Goal: Information Seeking & Learning: Learn about a topic

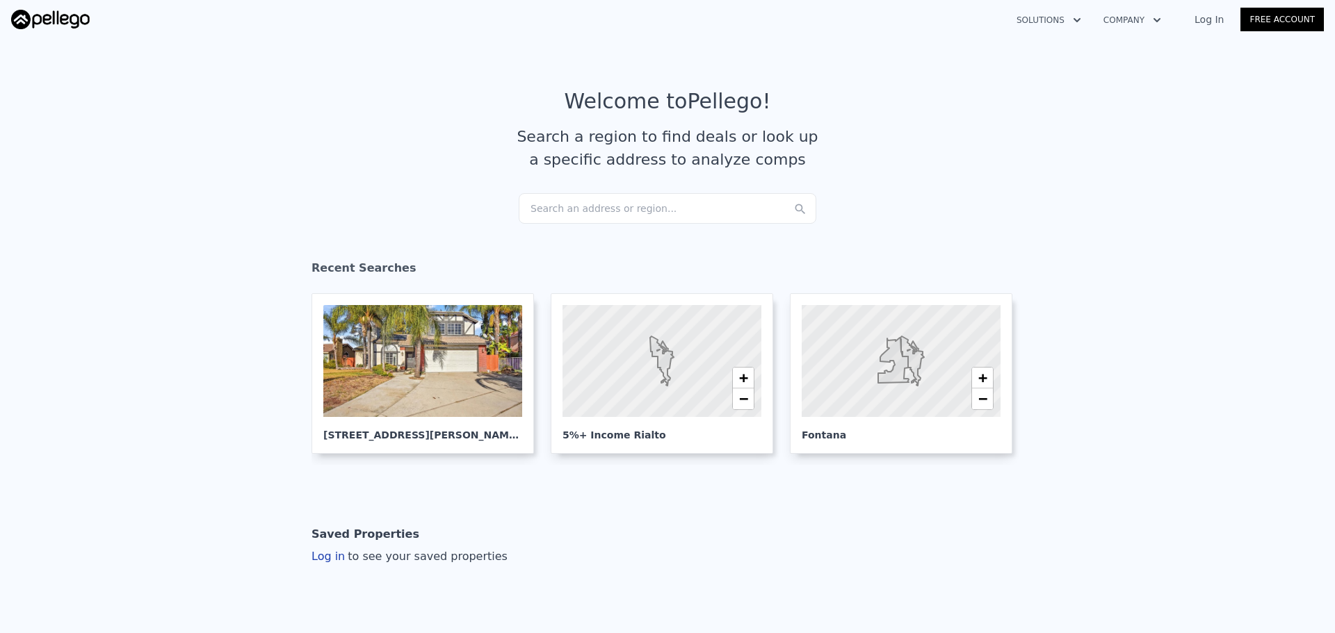
click at [1214, 14] on link "Log In" at bounding box center [1209, 20] width 63 height 14
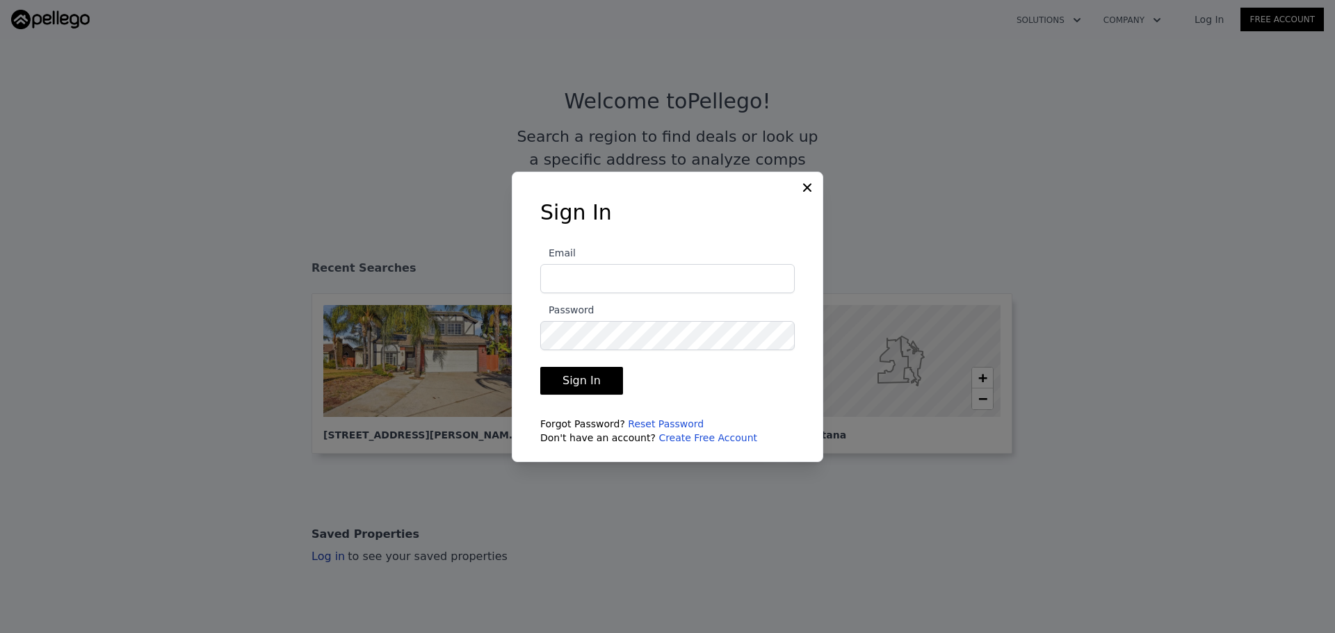
type input "[EMAIL_ADDRESS][DOMAIN_NAME]"
click at [583, 377] on button "Sign In" at bounding box center [581, 381] width 83 height 28
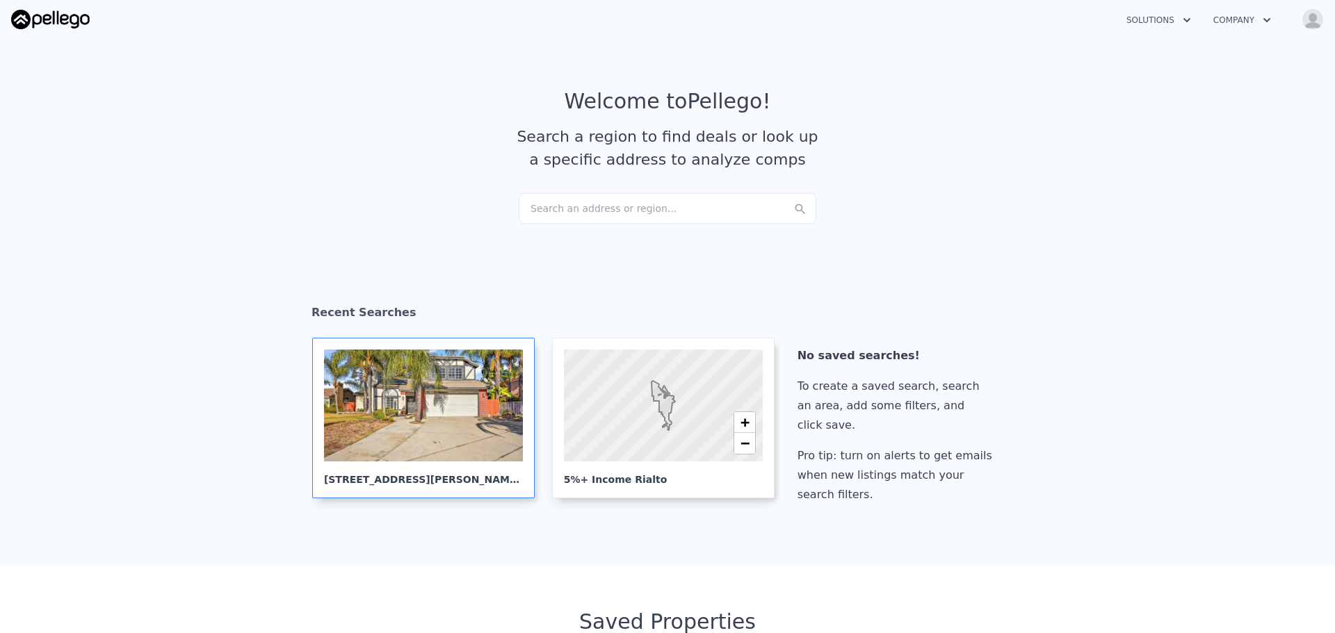
click at [410, 408] on div at bounding box center [423, 406] width 199 height 112
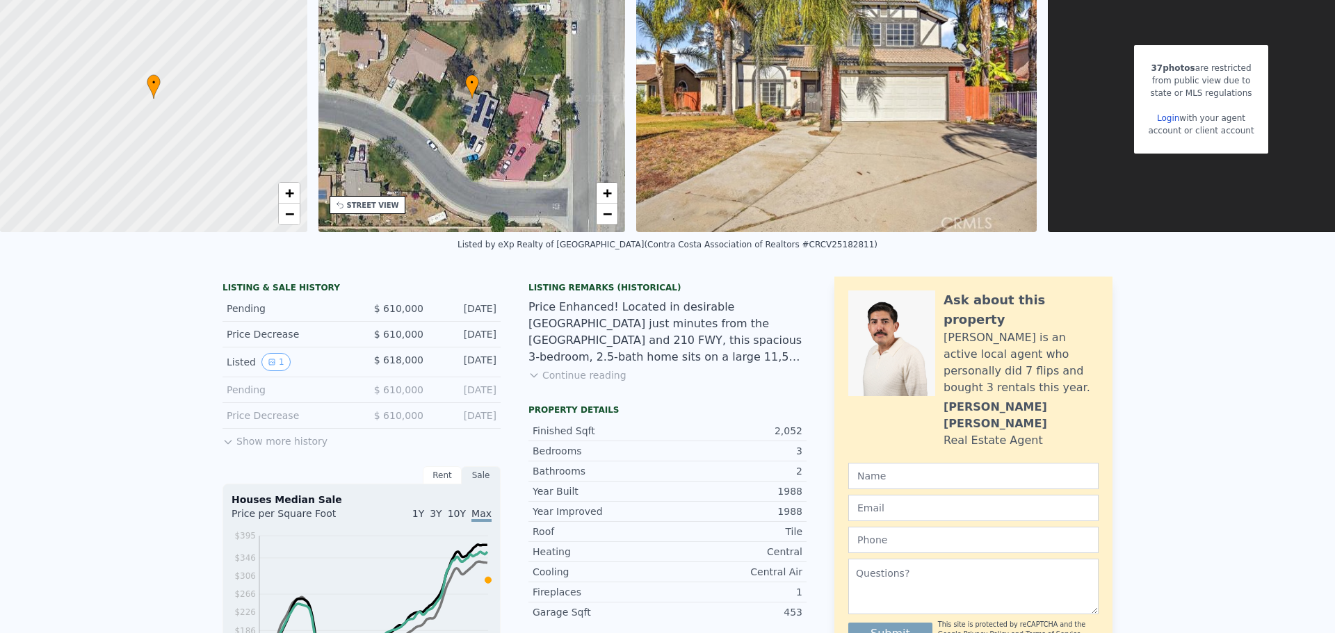
scroll to position [5, 0]
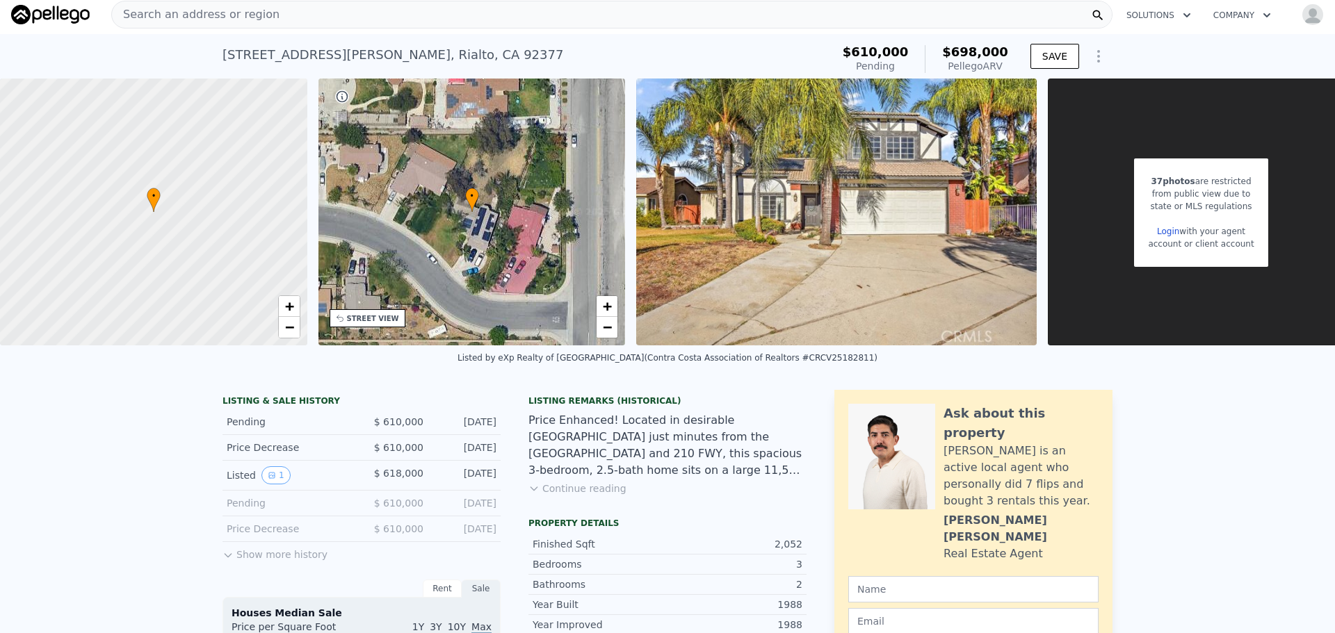
click at [1301, 14] on img "button" at bounding box center [1312, 14] width 22 height 22
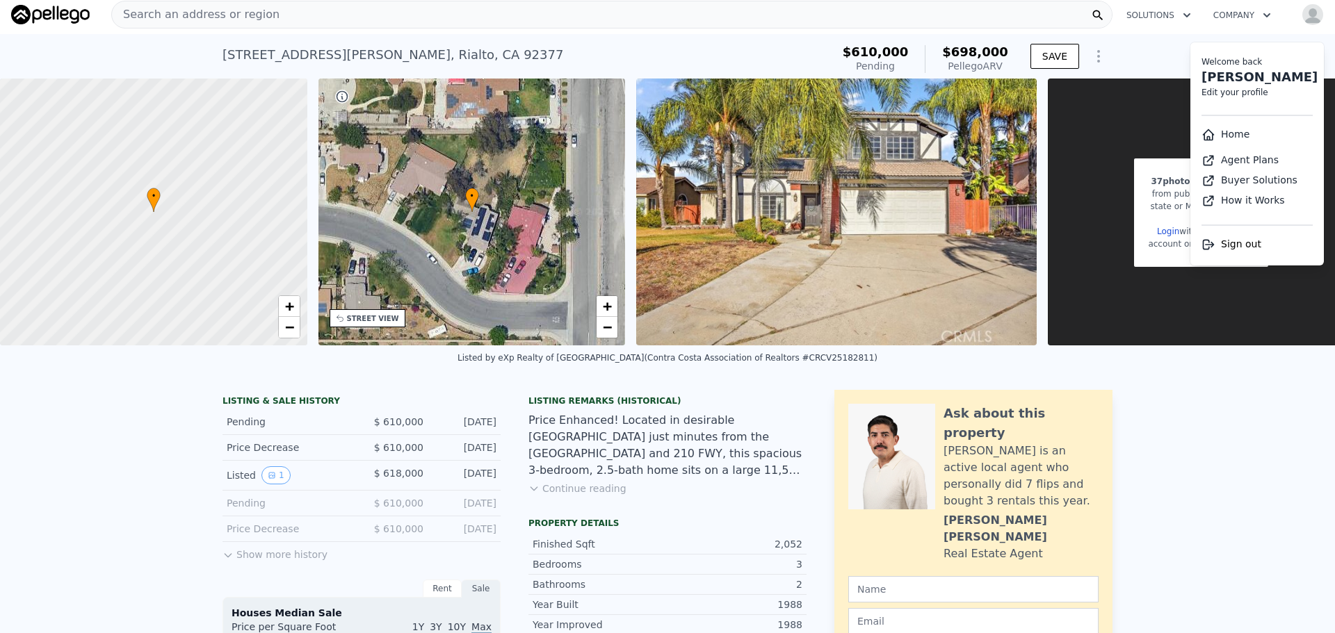
click at [1028, 10] on div "Search an address or region" at bounding box center [611, 15] width 1001 height 28
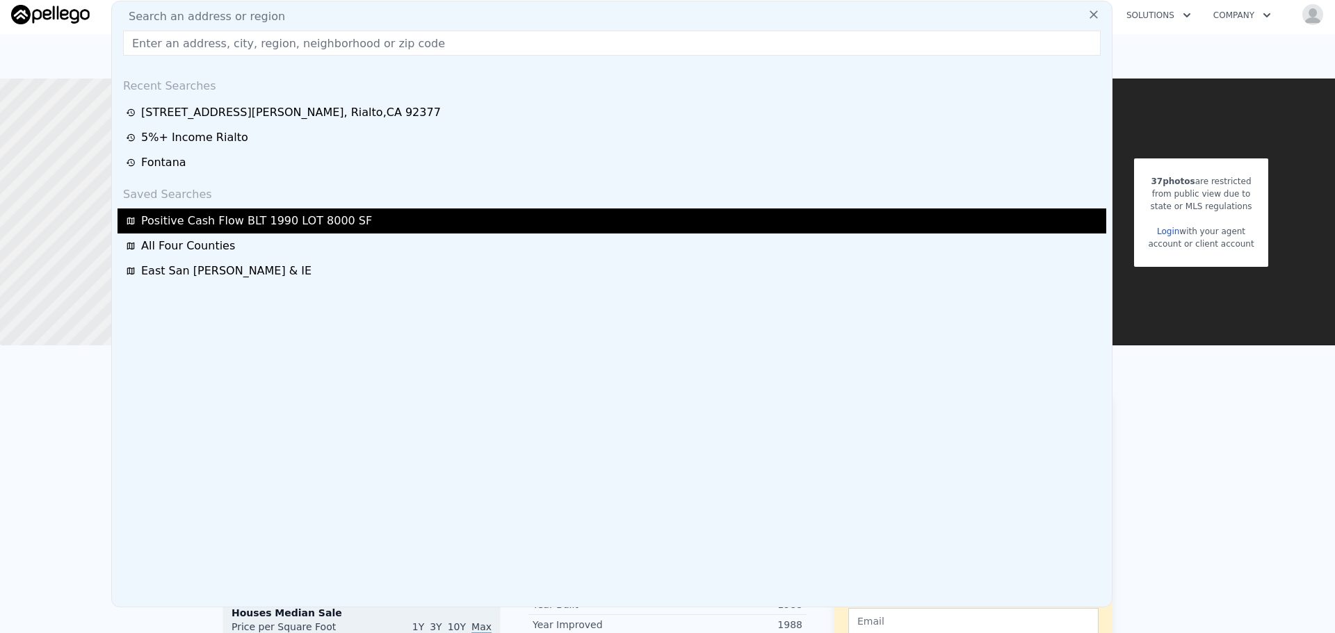
click at [215, 227] on span "Positive Cash Flow BLT 1990 LOT 8000 SF" at bounding box center [256, 221] width 231 height 17
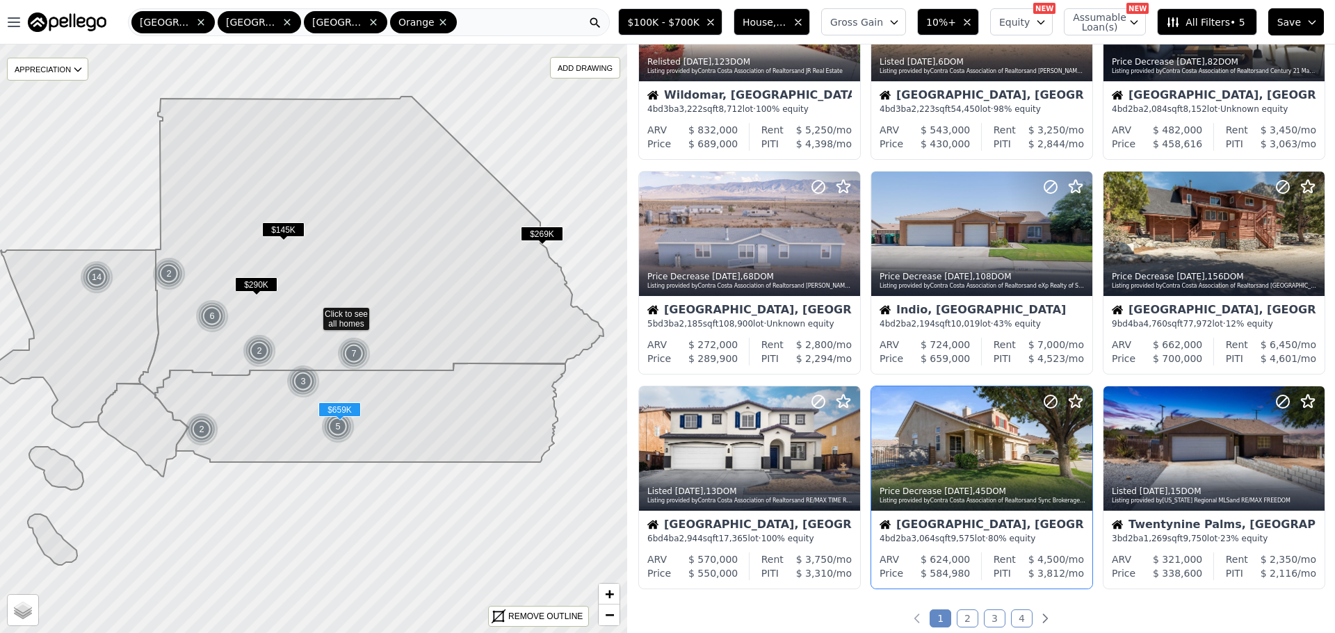
scroll to position [464, 0]
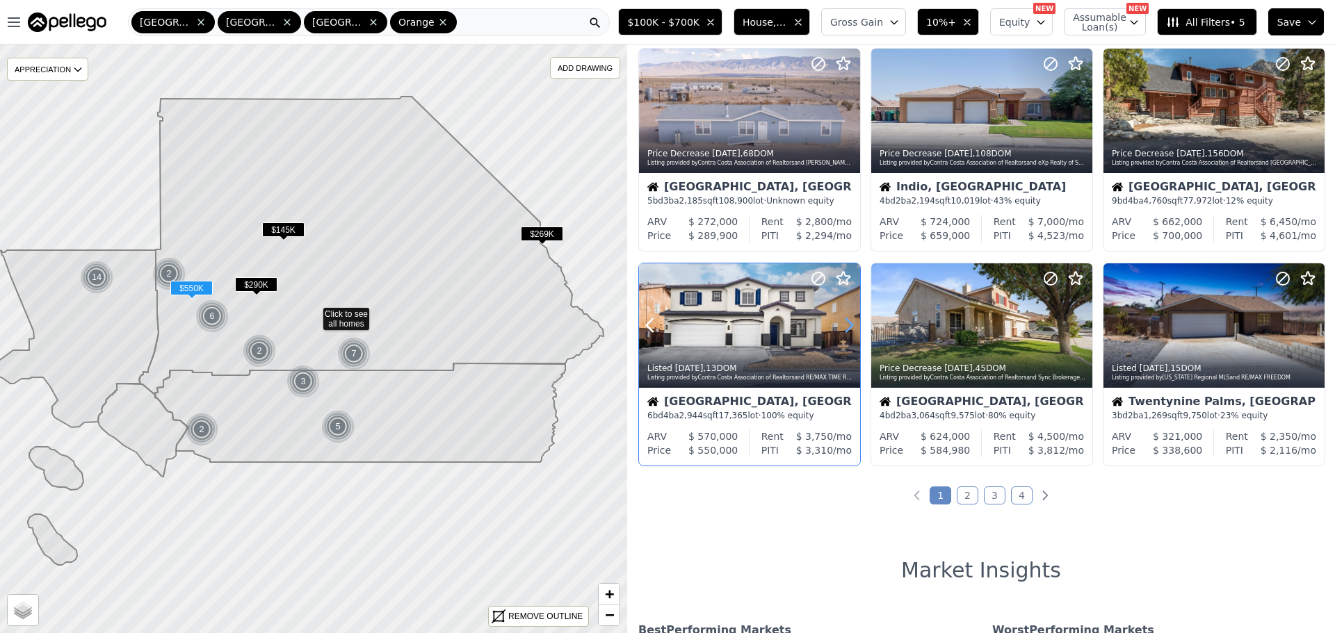
click at [839, 319] on icon at bounding box center [849, 325] width 22 height 22
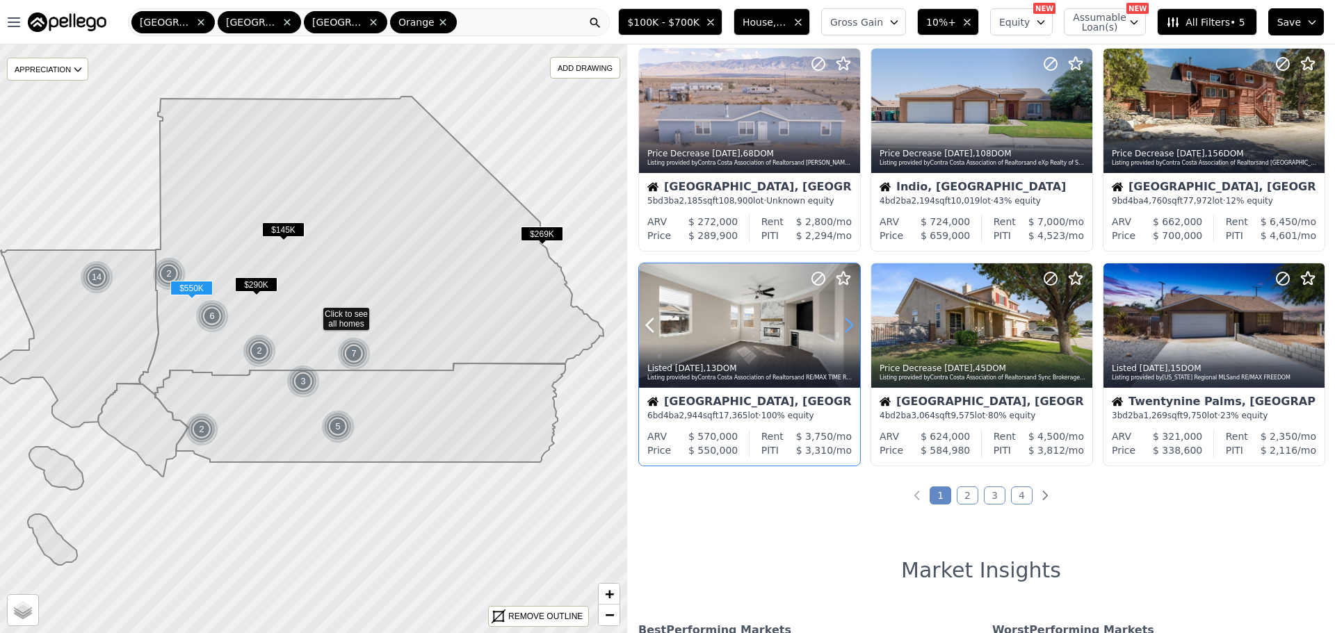
click at [841, 319] on icon at bounding box center [849, 325] width 22 height 22
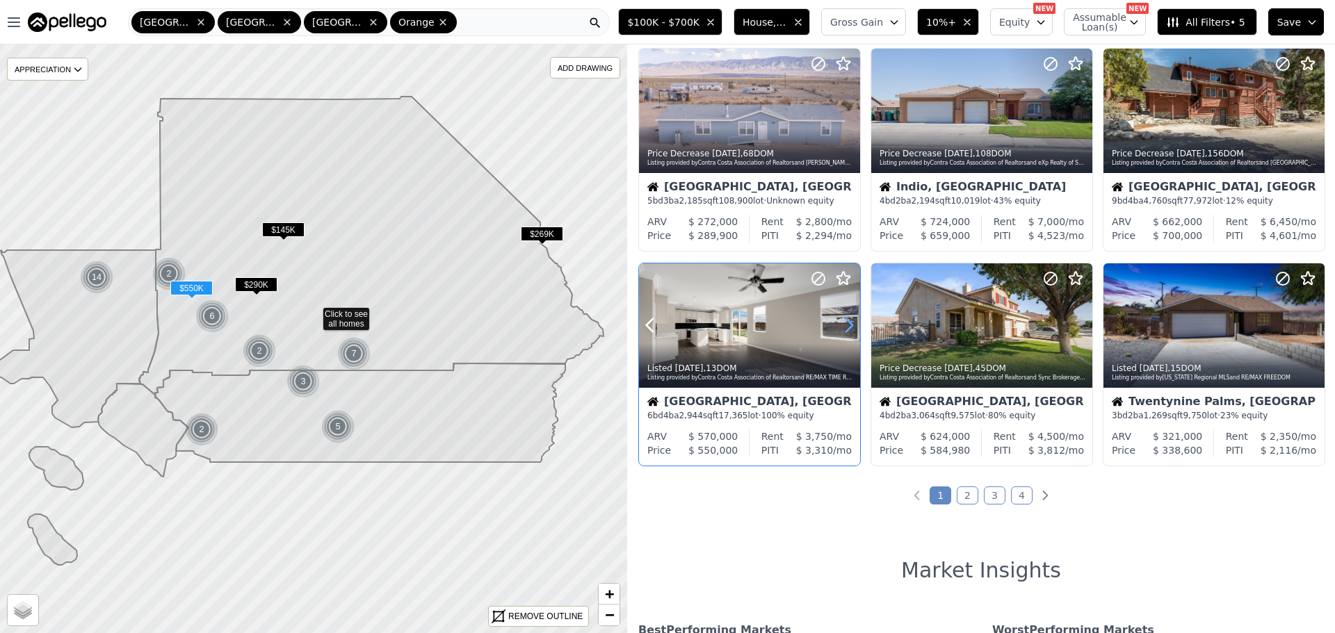
click at [841, 319] on icon at bounding box center [849, 325] width 22 height 22
click at [842, 319] on icon at bounding box center [849, 325] width 22 height 22
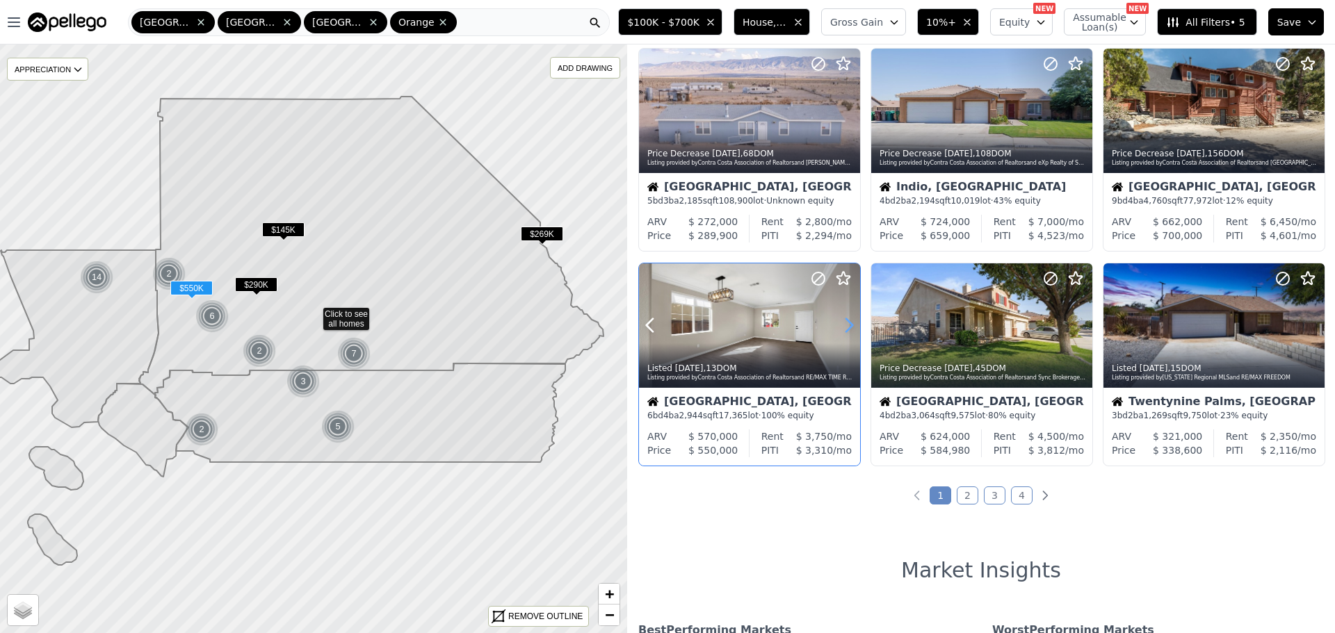
click at [842, 319] on icon at bounding box center [849, 325] width 22 height 22
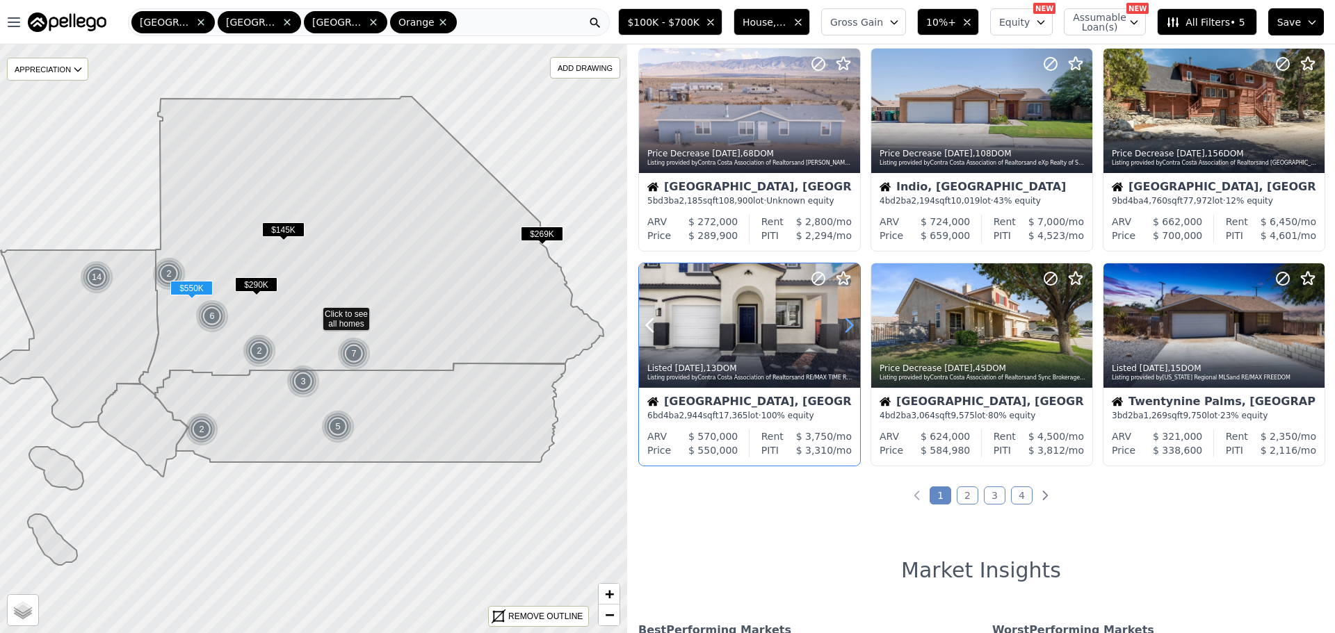
click at [842, 319] on icon at bounding box center [849, 325] width 22 height 22
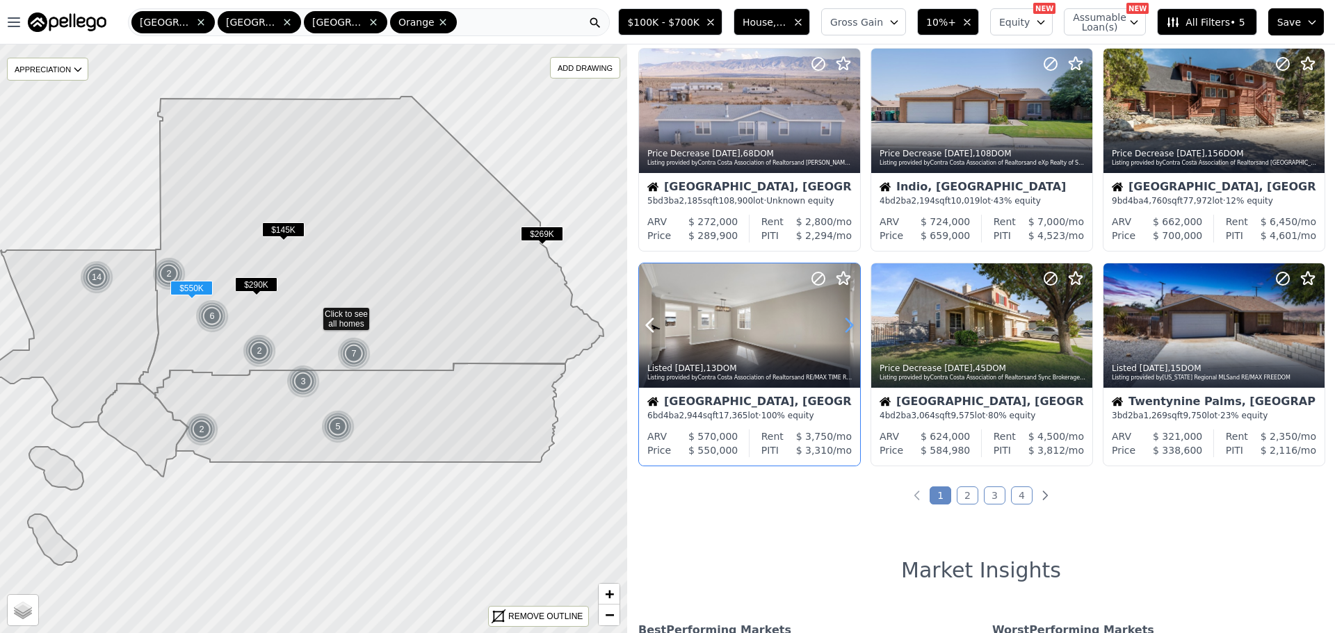
click at [842, 319] on icon at bounding box center [849, 325] width 22 height 22
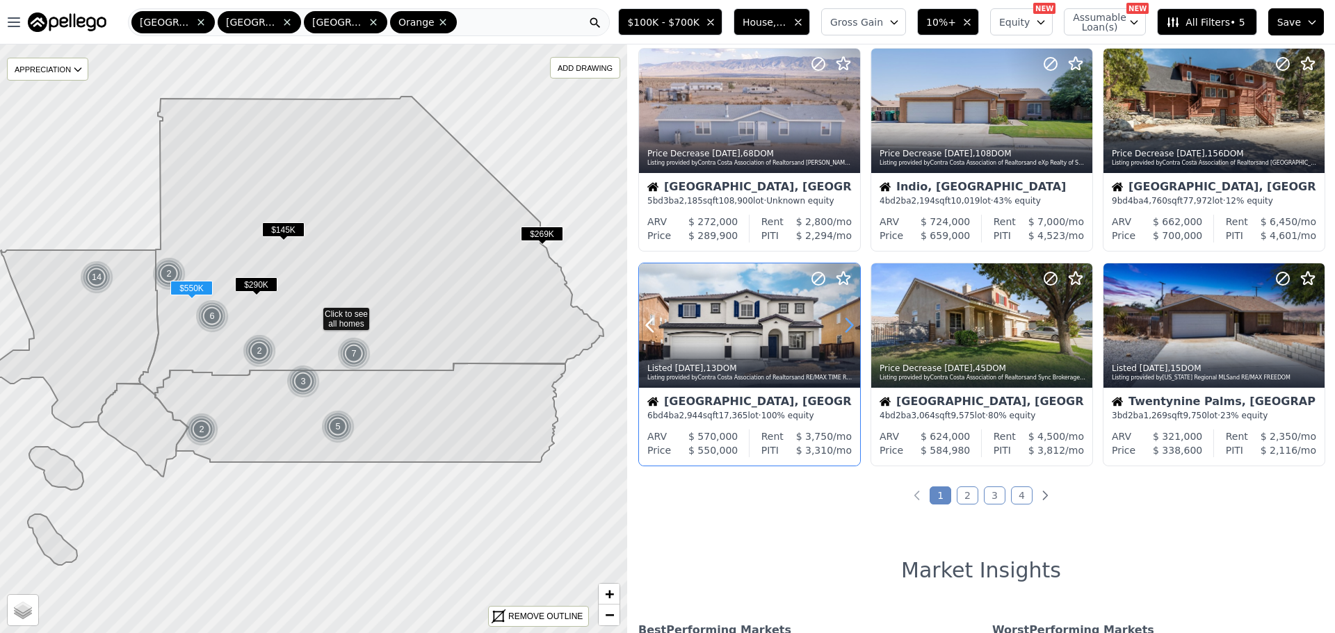
click at [842, 319] on icon at bounding box center [849, 325] width 22 height 22
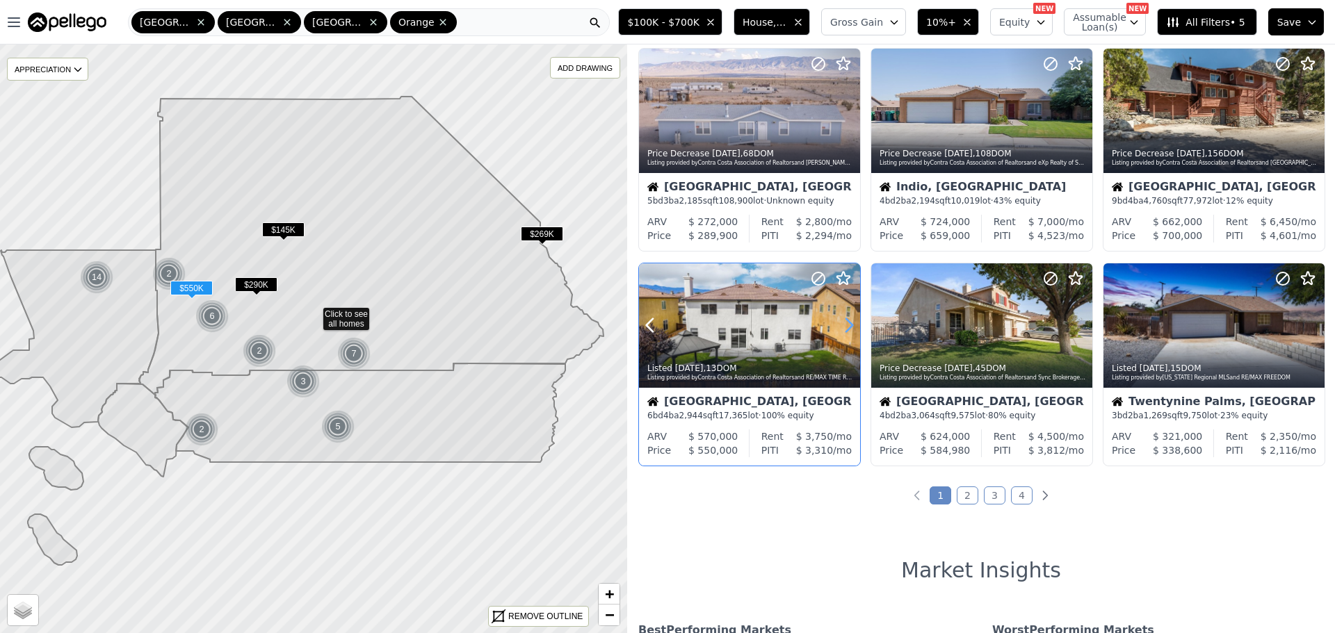
click at [842, 319] on icon at bounding box center [849, 325] width 22 height 22
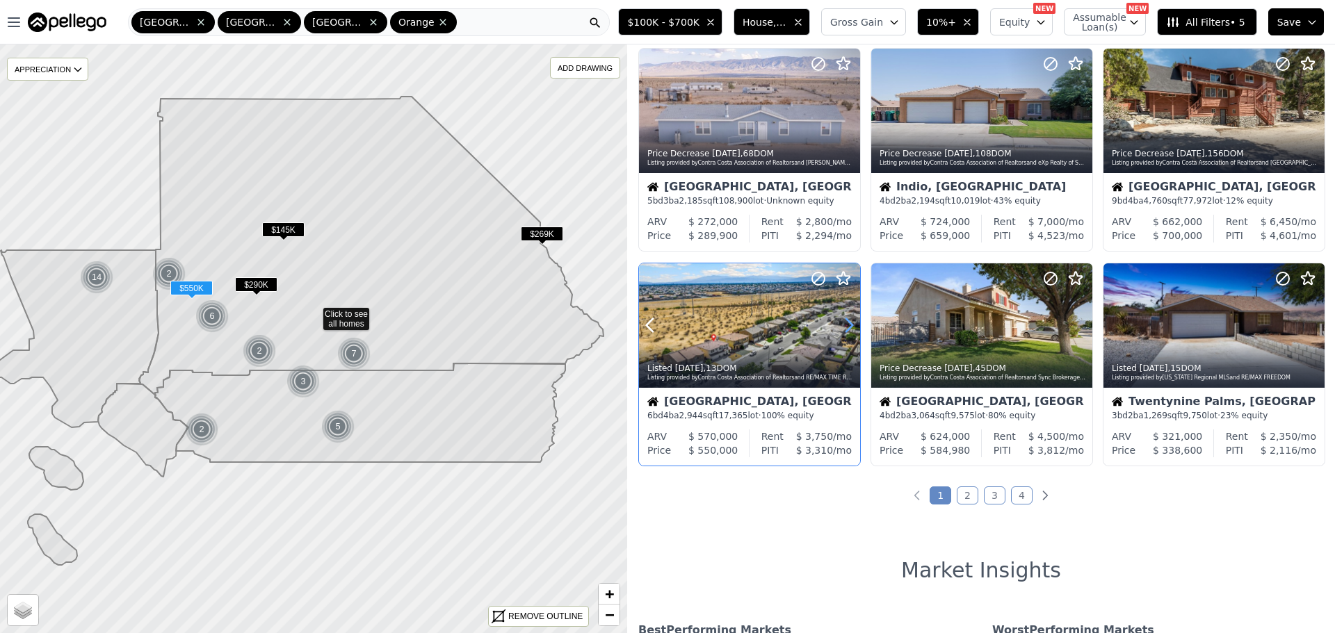
click at [842, 319] on icon at bounding box center [849, 325] width 22 height 22
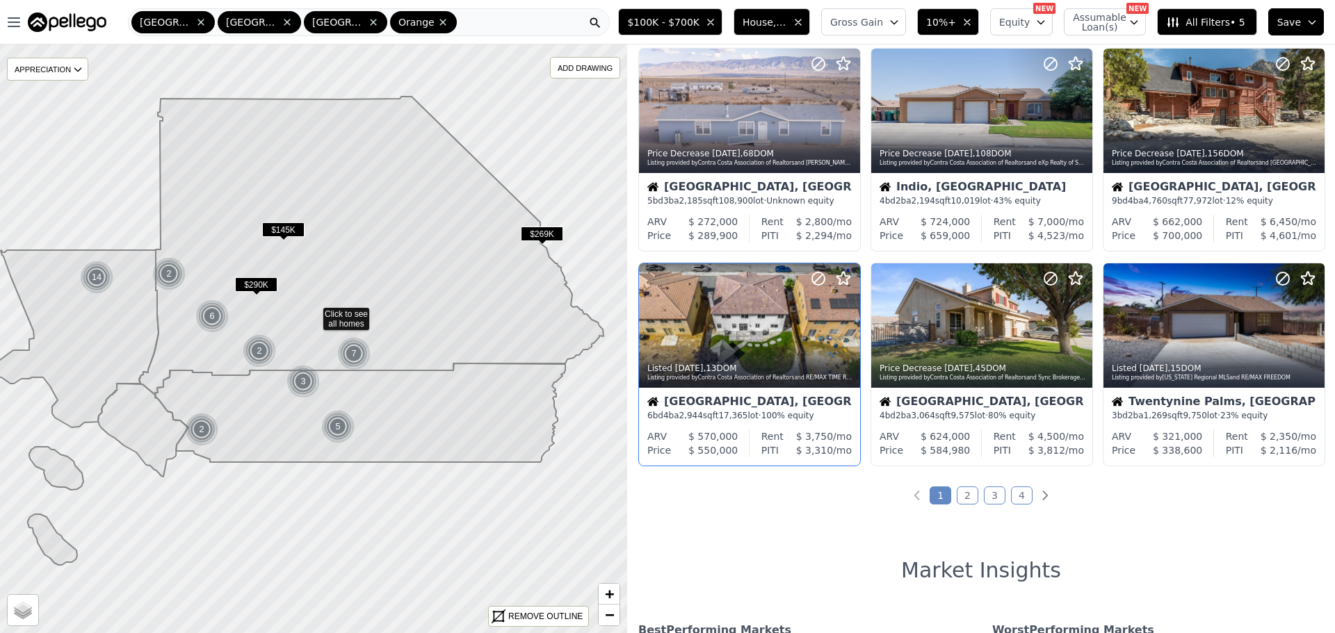
click at [960, 491] on link "2" at bounding box center [967, 496] width 22 height 18
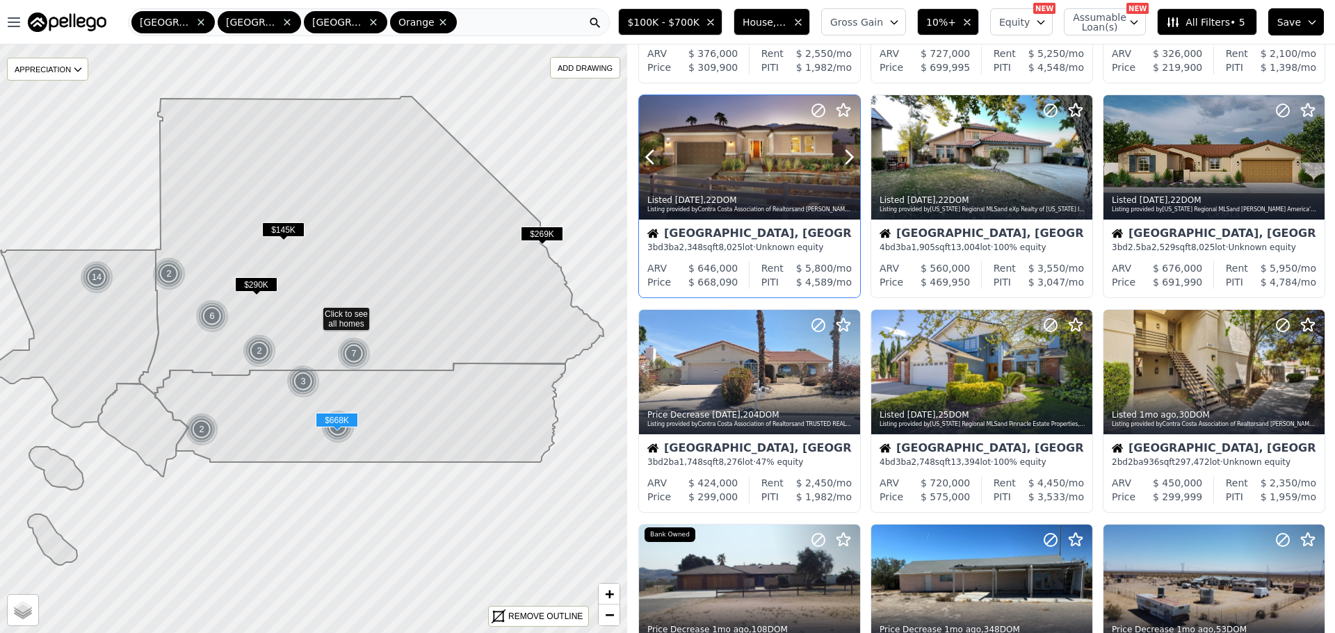
scroll to position [231, 0]
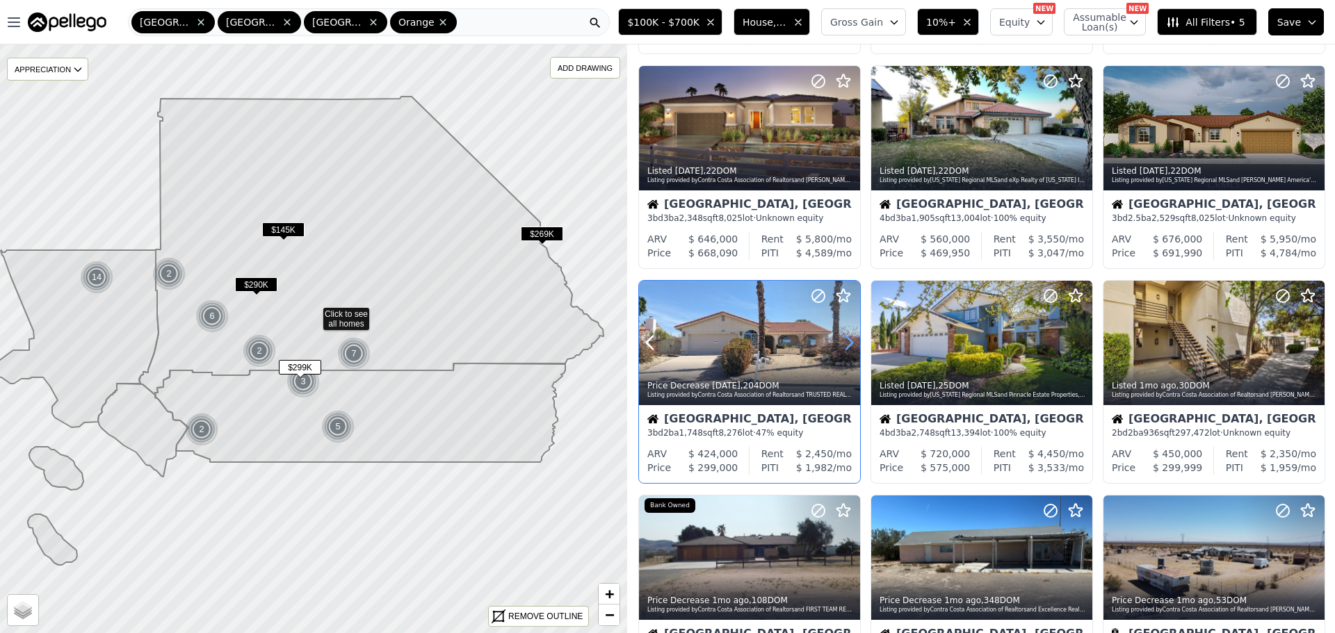
click at [843, 341] on icon at bounding box center [849, 343] width 22 height 22
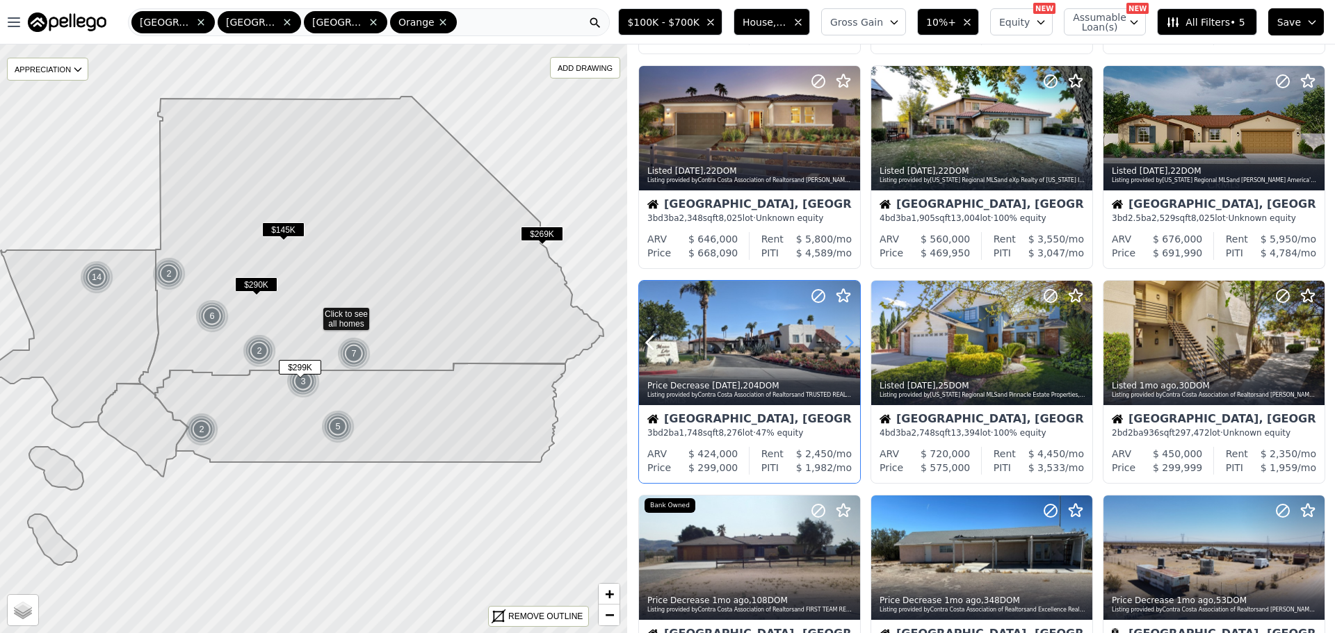
click at [843, 341] on icon at bounding box center [849, 343] width 22 height 22
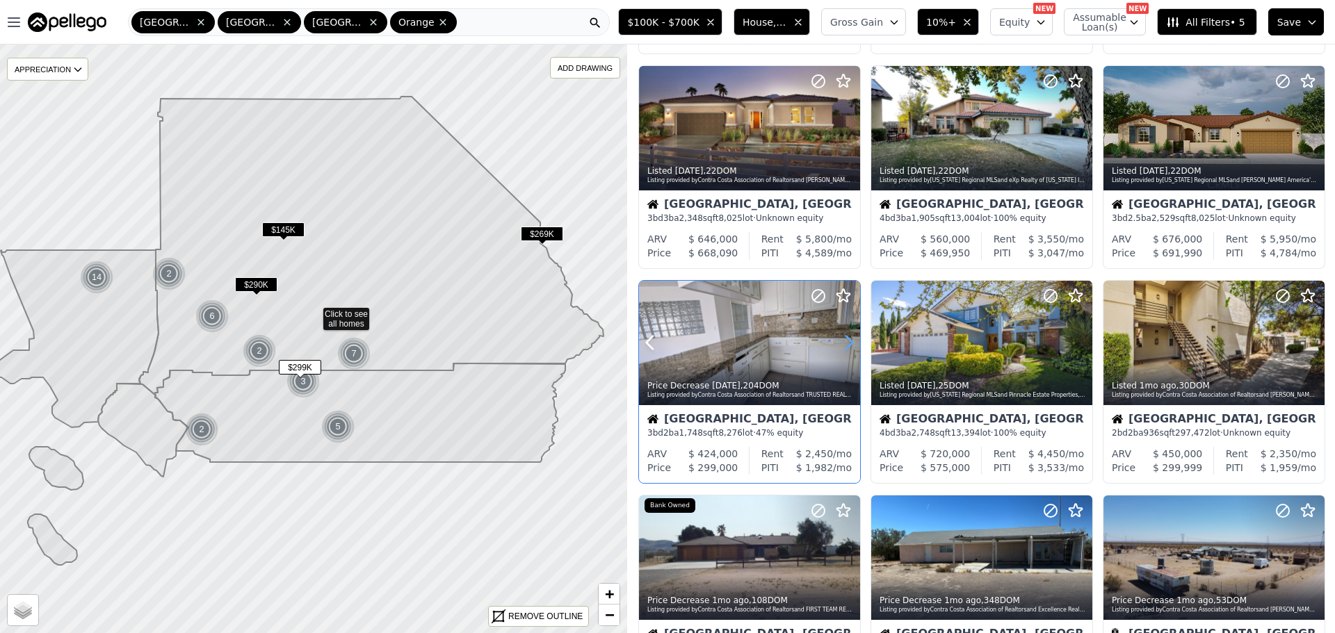
click at [843, 341] on icon at bounding box center [849, 343] width 22 height 22
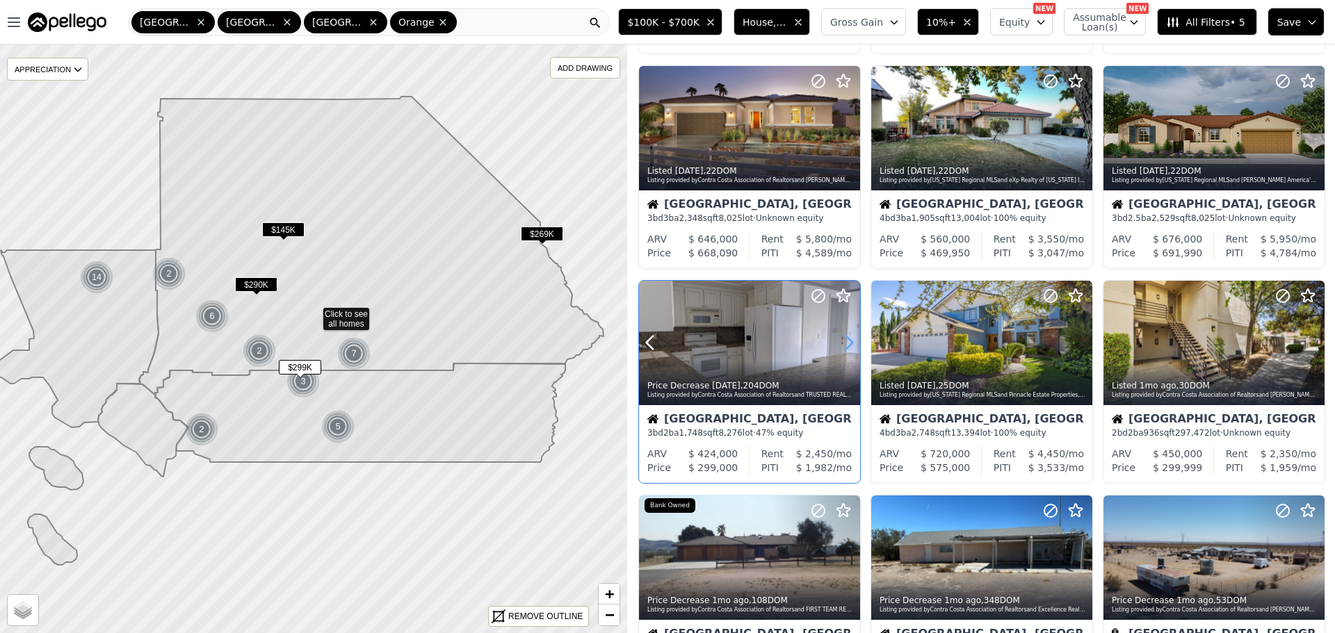
click at [843, 341] on icon at bounding box center [849, 343] width 22 height 22
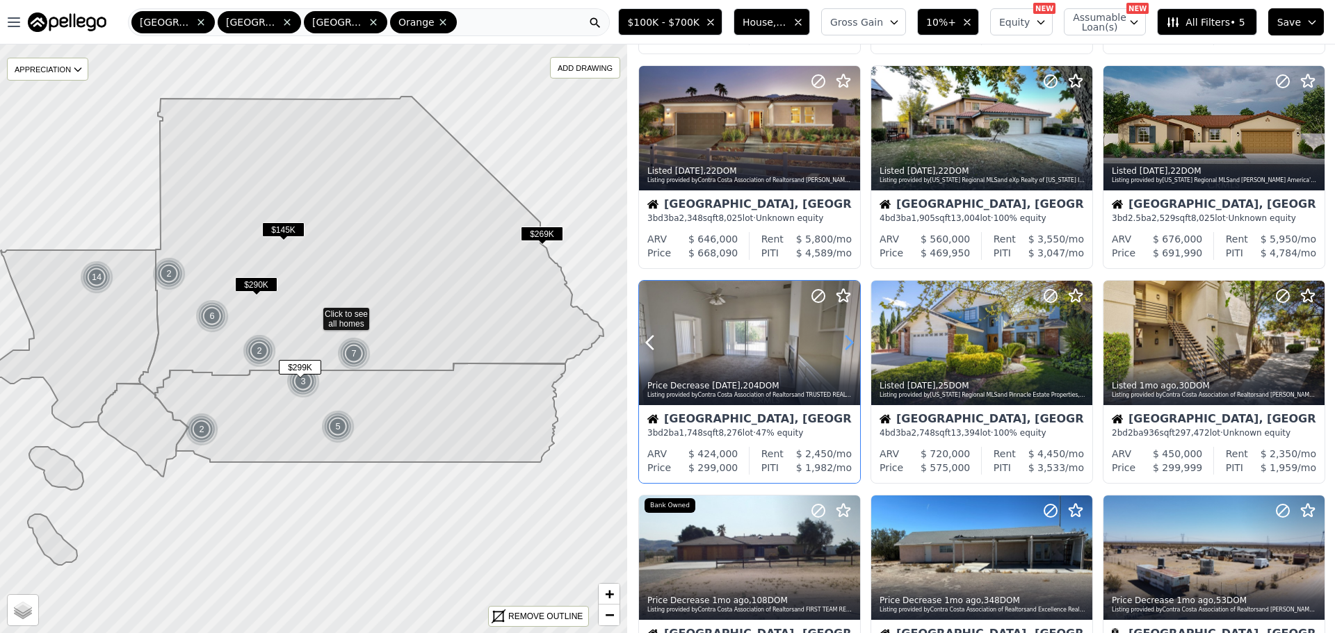
click at [843, 341] on icon at bounding box center [849, 343] width 22 height 22
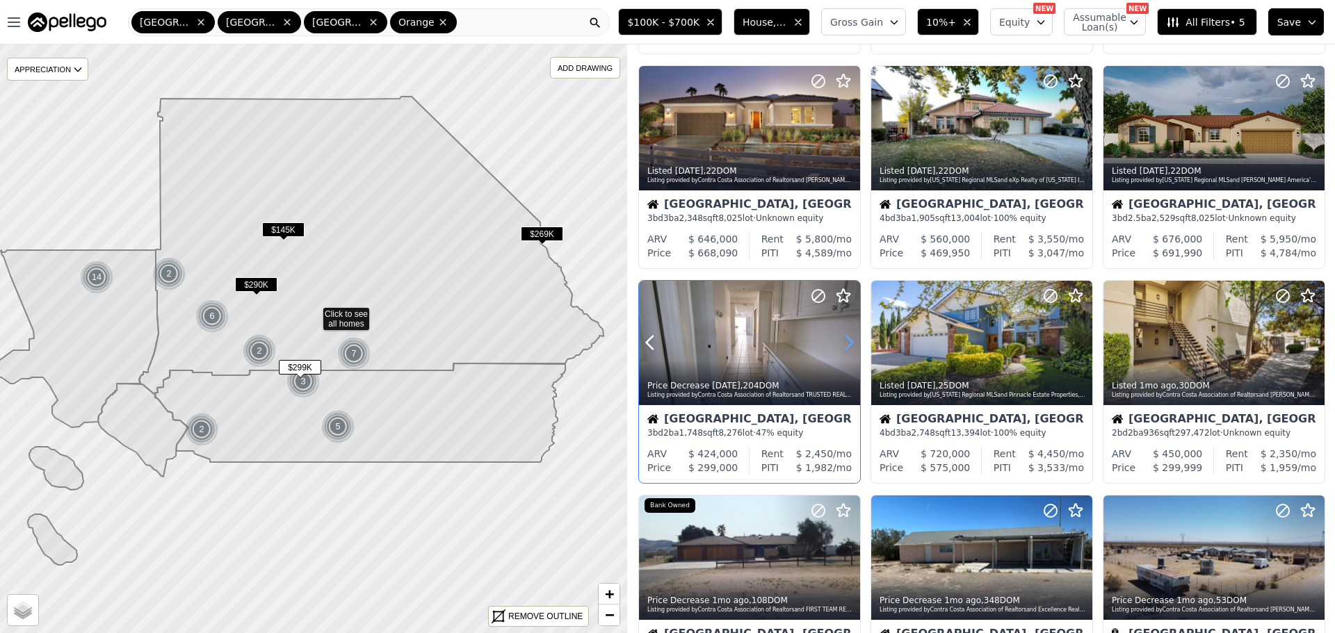
click at [843, 341] on icon at bounding box center [849, 343] width 22 height 22
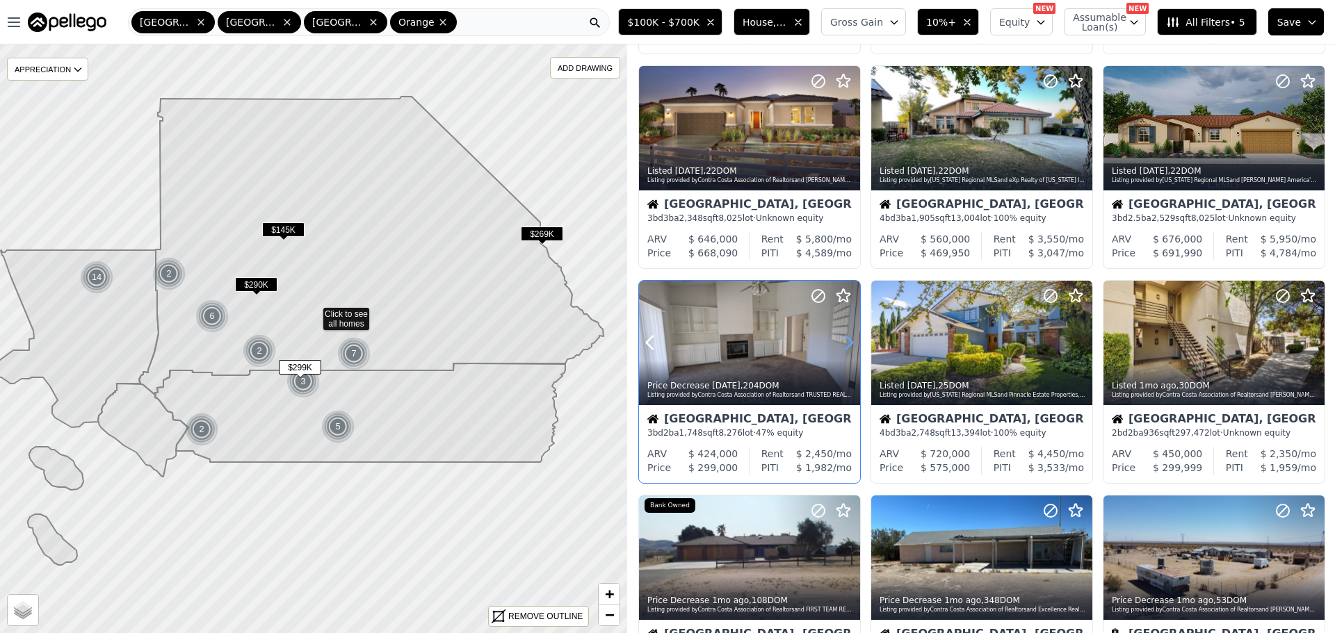
click at [843, 341] on icon at bounding box center [849, 343] width 22 height 22
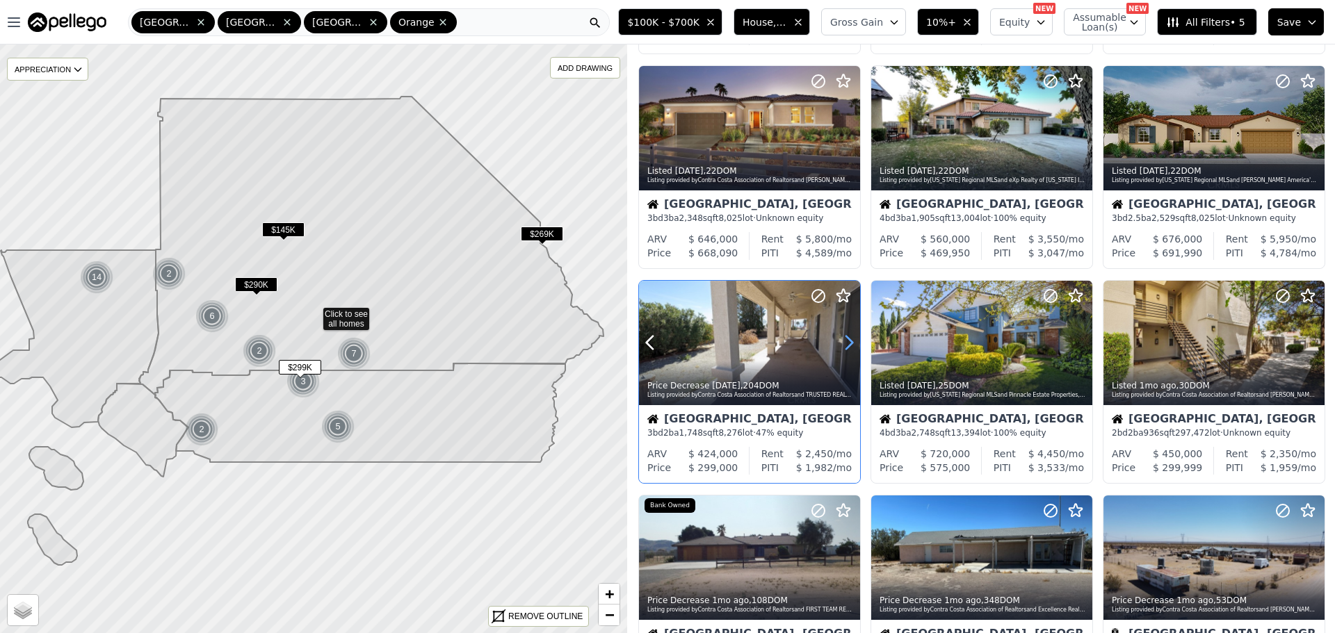
click at [843, 341] on icon at bounding box center [849, 343] width 22 height 22
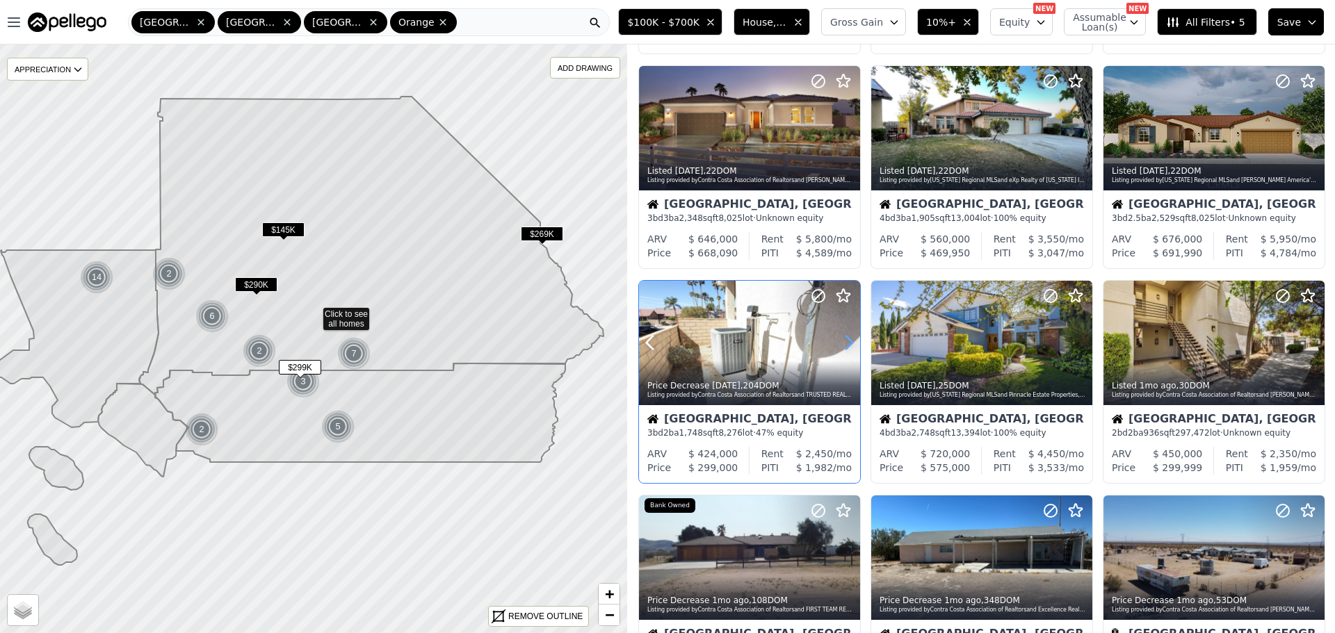
click at [843, 341] on icon at bounding box center [849, 343] width 22 height 22
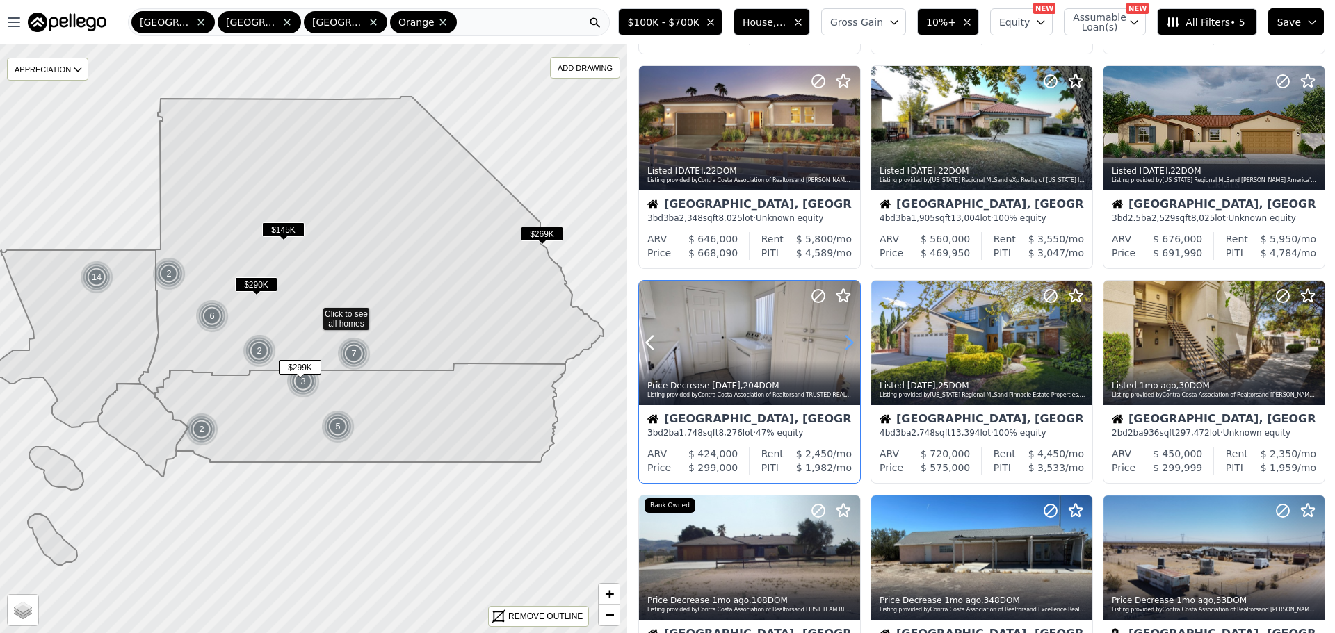
click at [843, 341] on icon at bounding box center [849, 343] width 22 height 22
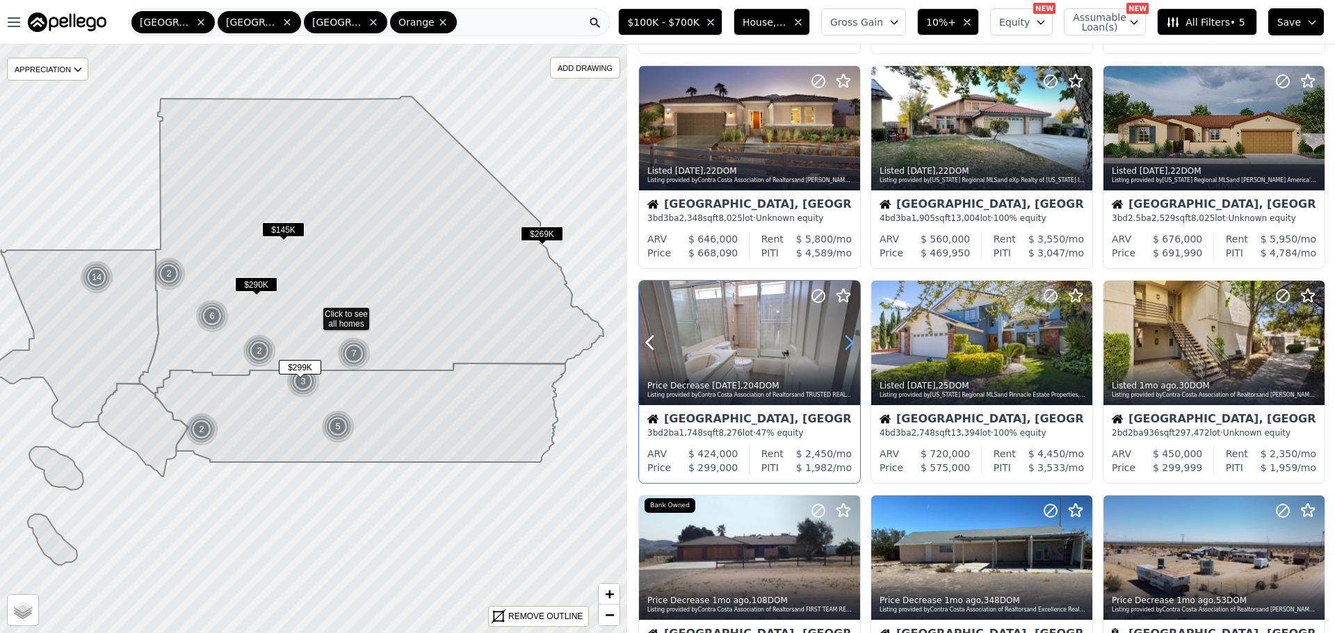
click at [843, 341] on icon at bounding box center [849, 343] width 22 height 22
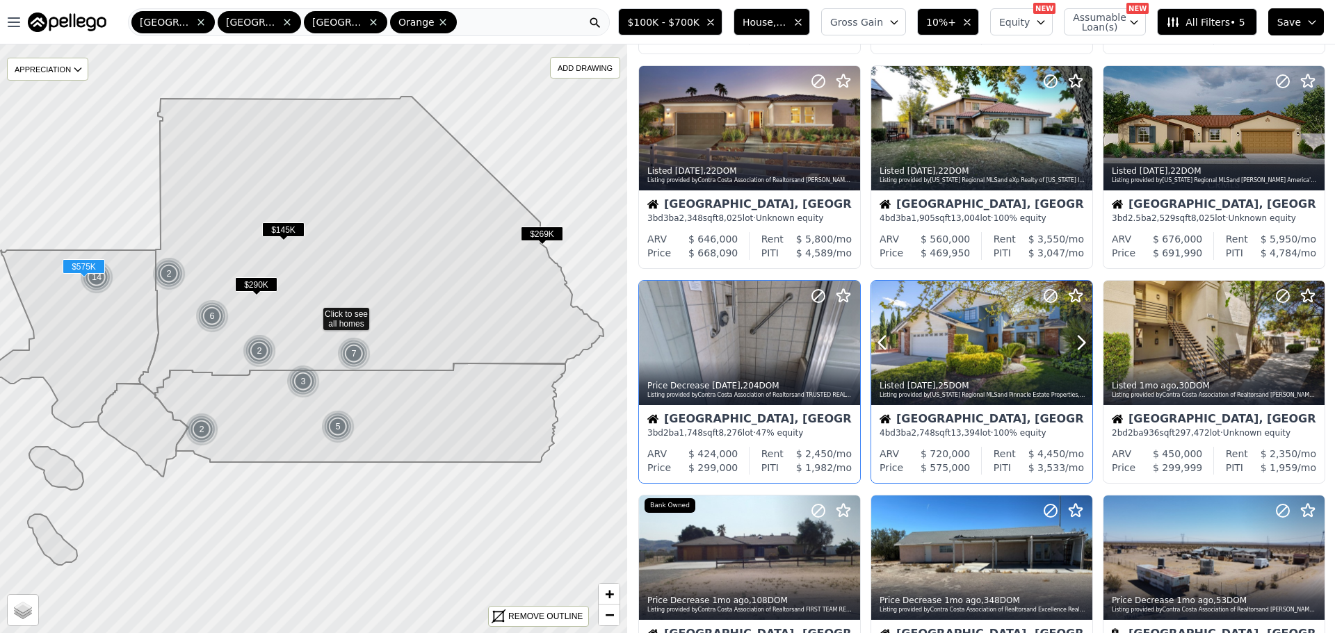
scroll to position [695, 0]
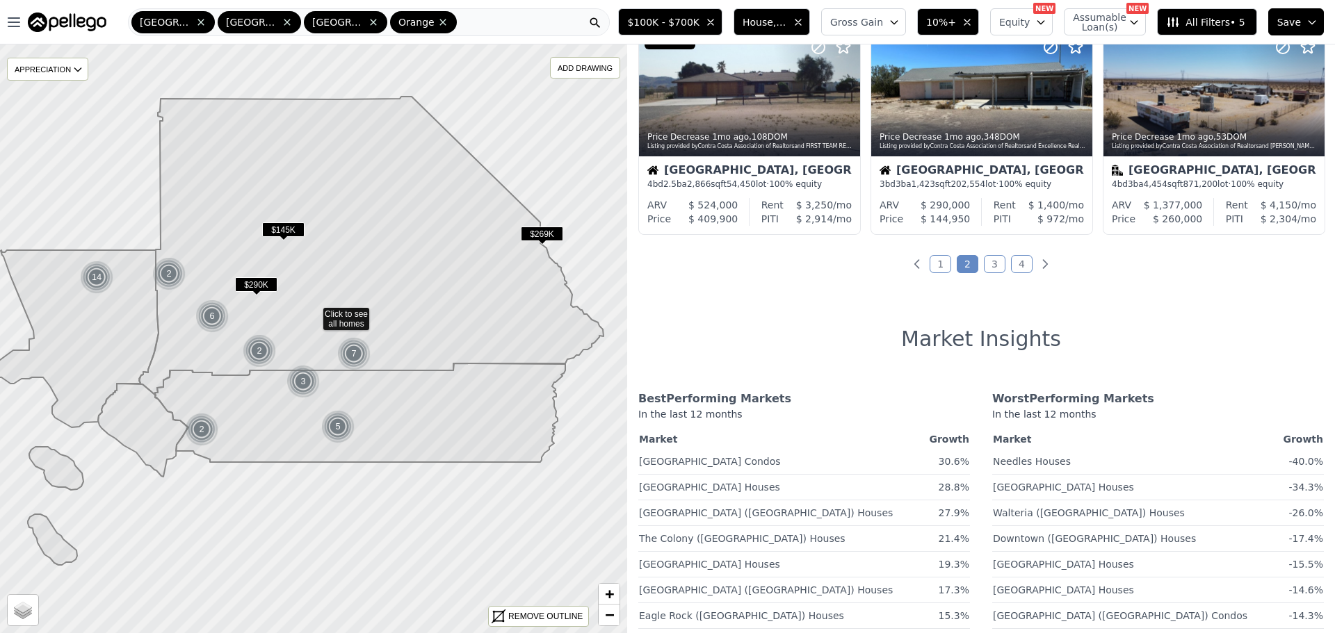
click at [990, 267] on link "3" at bounding box center [995, 264] width 22 height 18
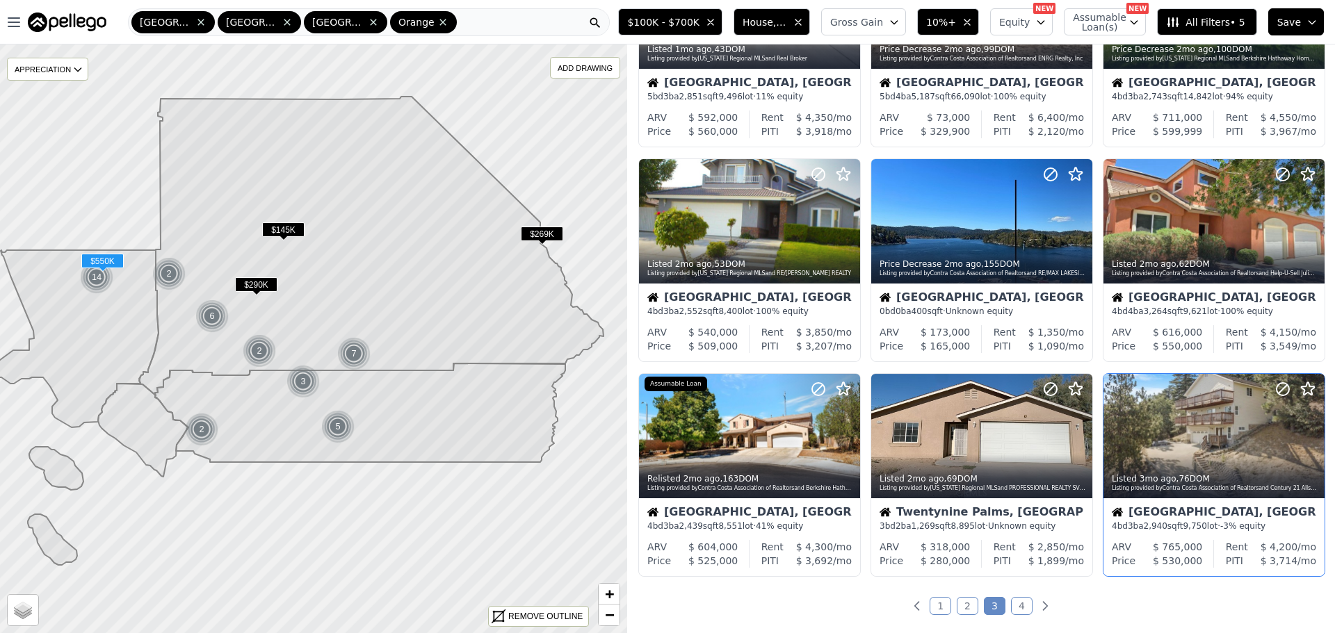
scroll to position [463, 0]
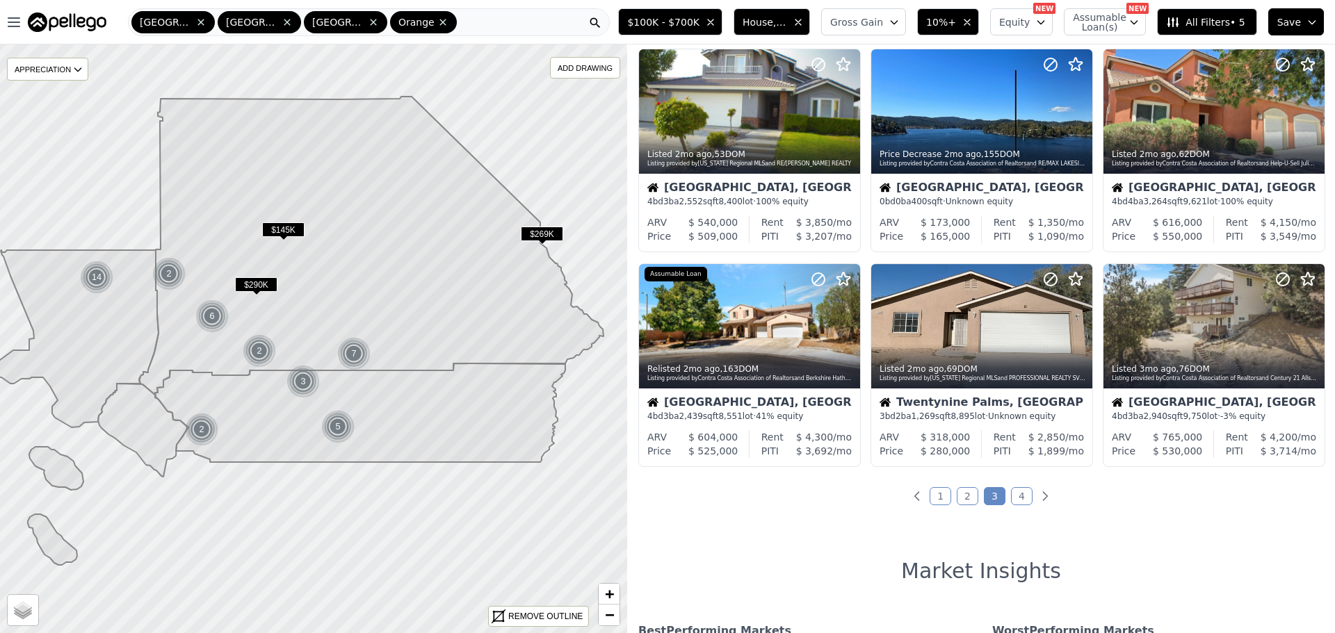
click at [1017, 491] on link "4" at bounding box center [1022, 496] width 22 height 18
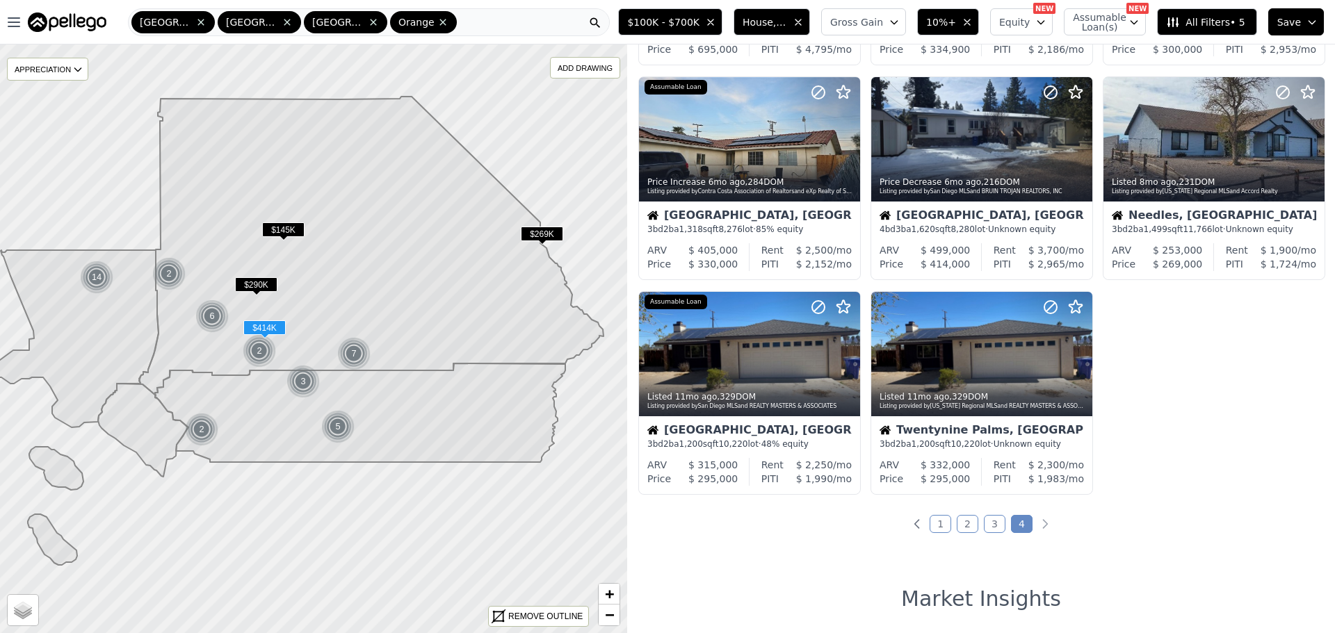
scroll to position [232, 0]
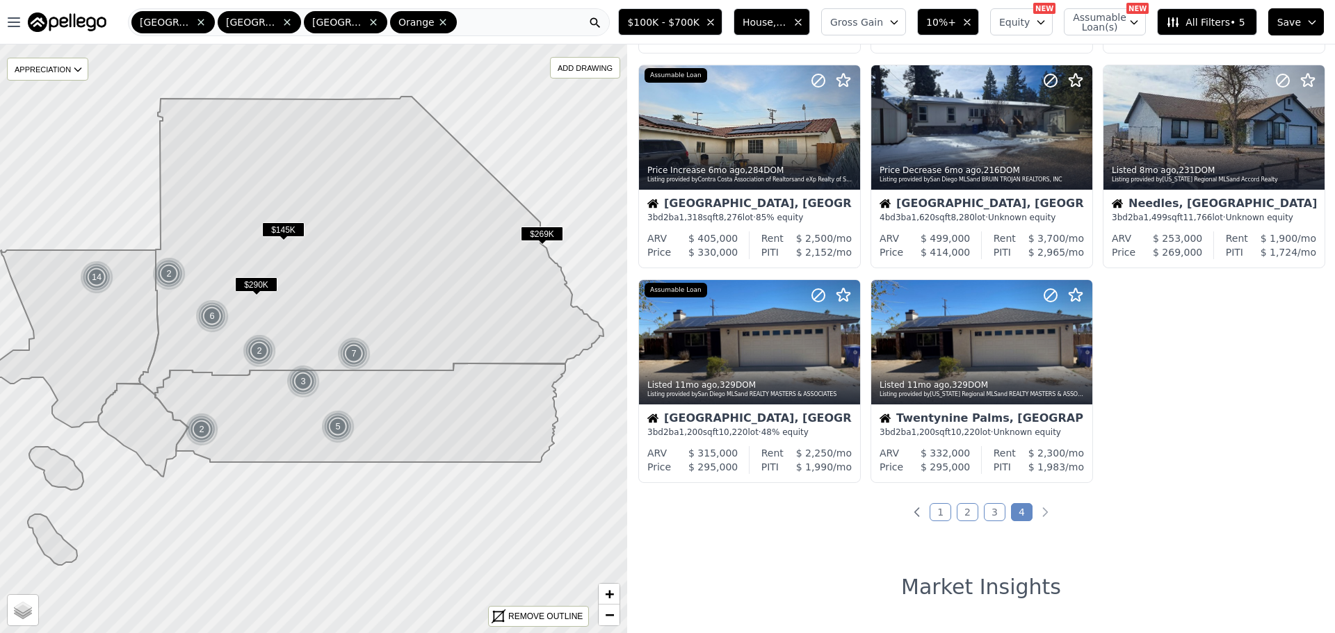
click at [988, 510] on link "3" at bounding box center [995, 512] width 22 height 18
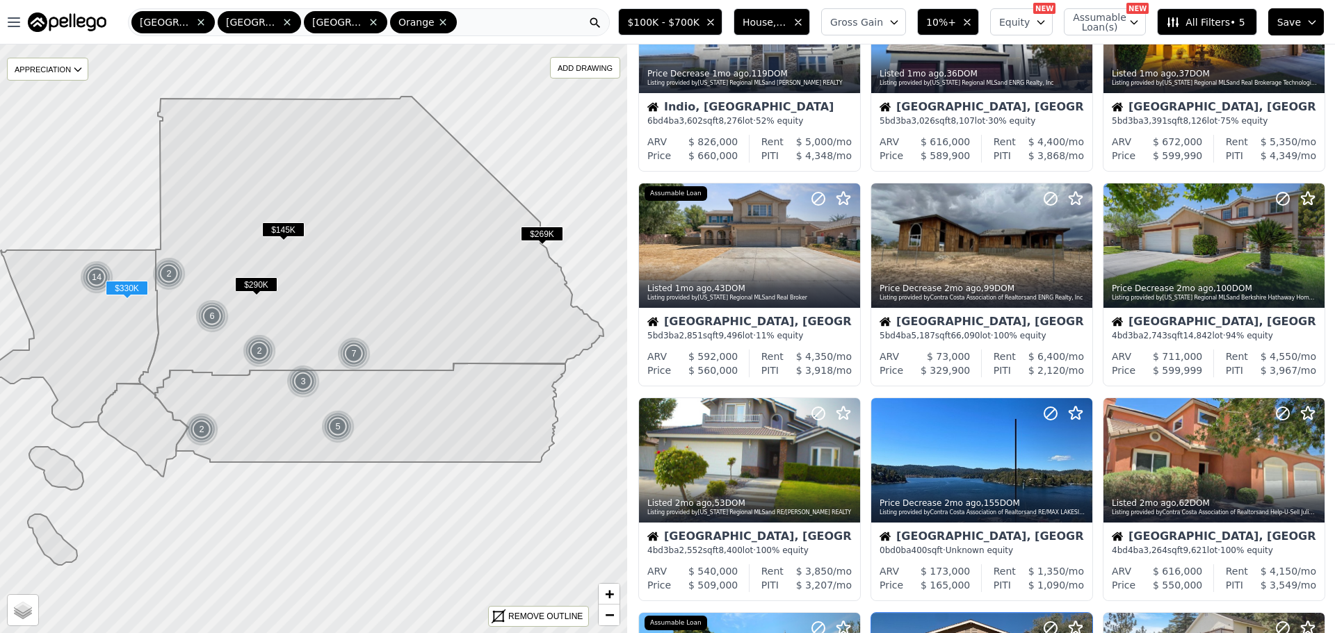
scroll to position [463, 0]
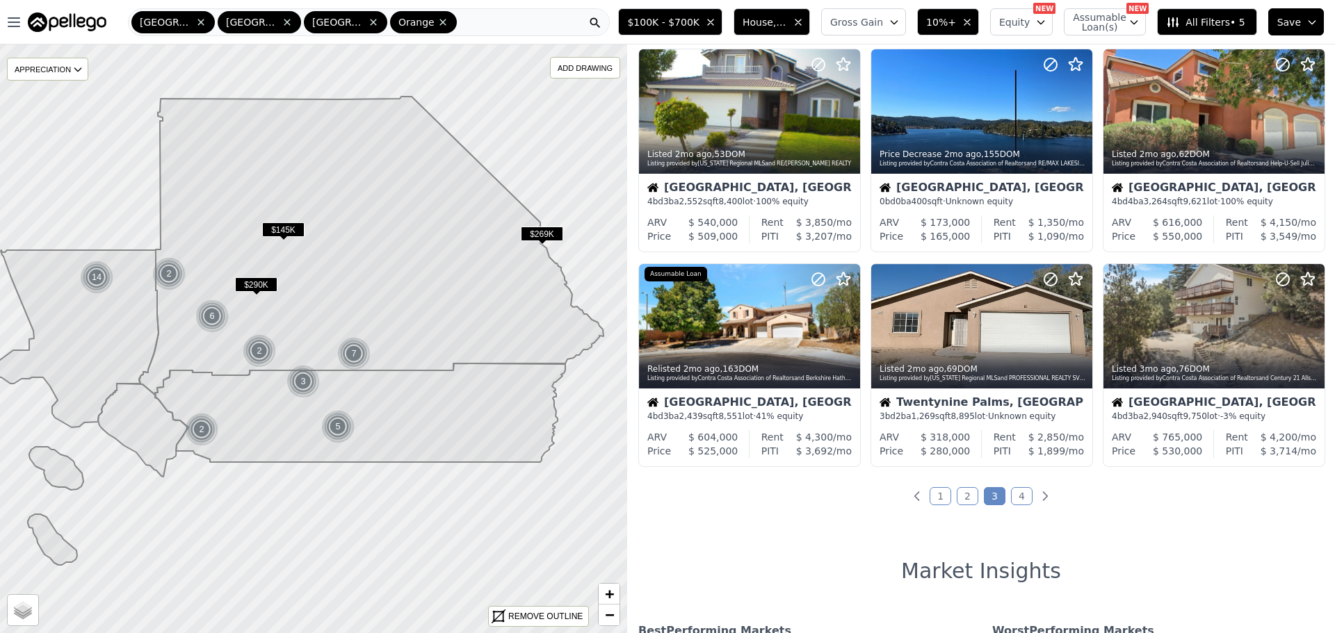
click at [934, 498] on link "1" at bounding box center [940, 496] width 22 height 18
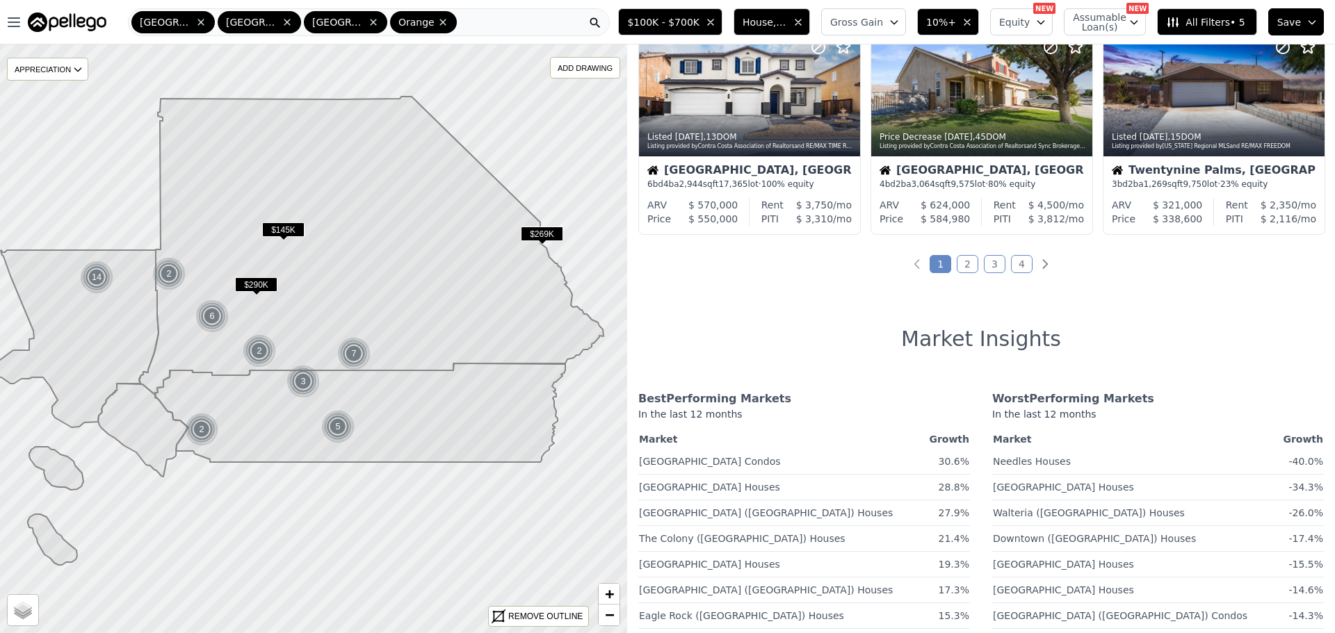
scroll to position [464, 0]
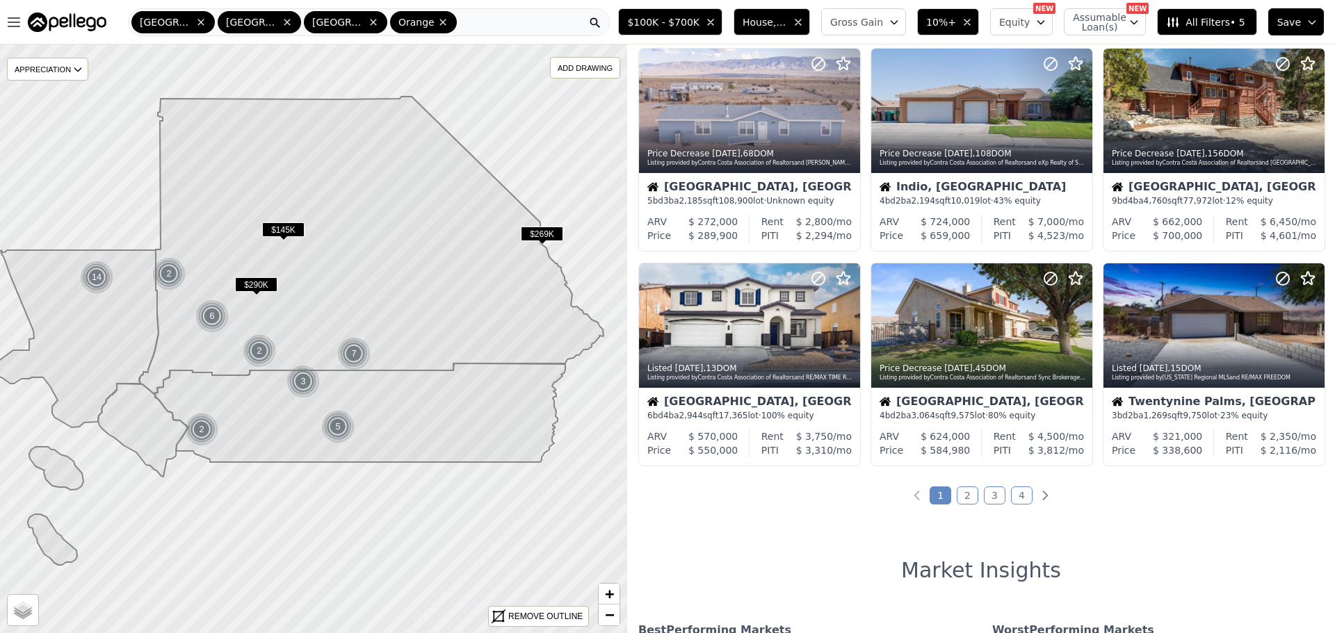
click at [995, 496] on link "3" at bounding box center [995, 496] width 22 height 18
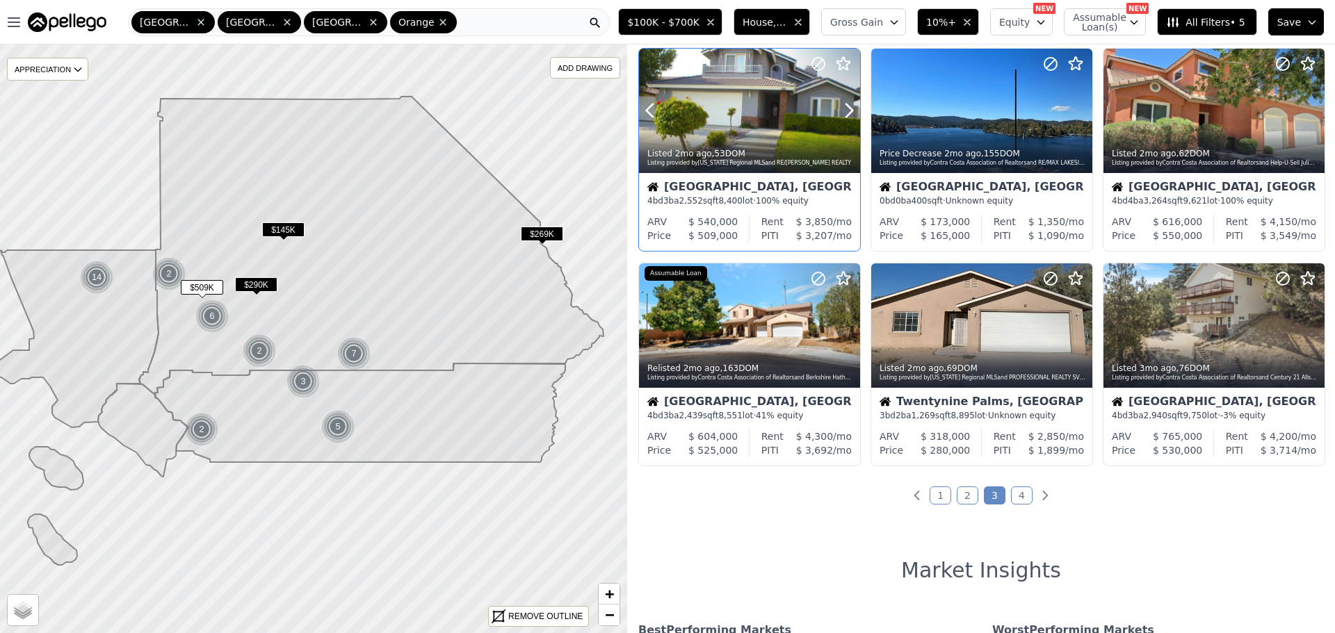
click at [754, 113] on div at bounding box center [749, 111] width 221 height 124
click at [938, 491] on link "1" at bounding box center [940, 496] width 22 height 18
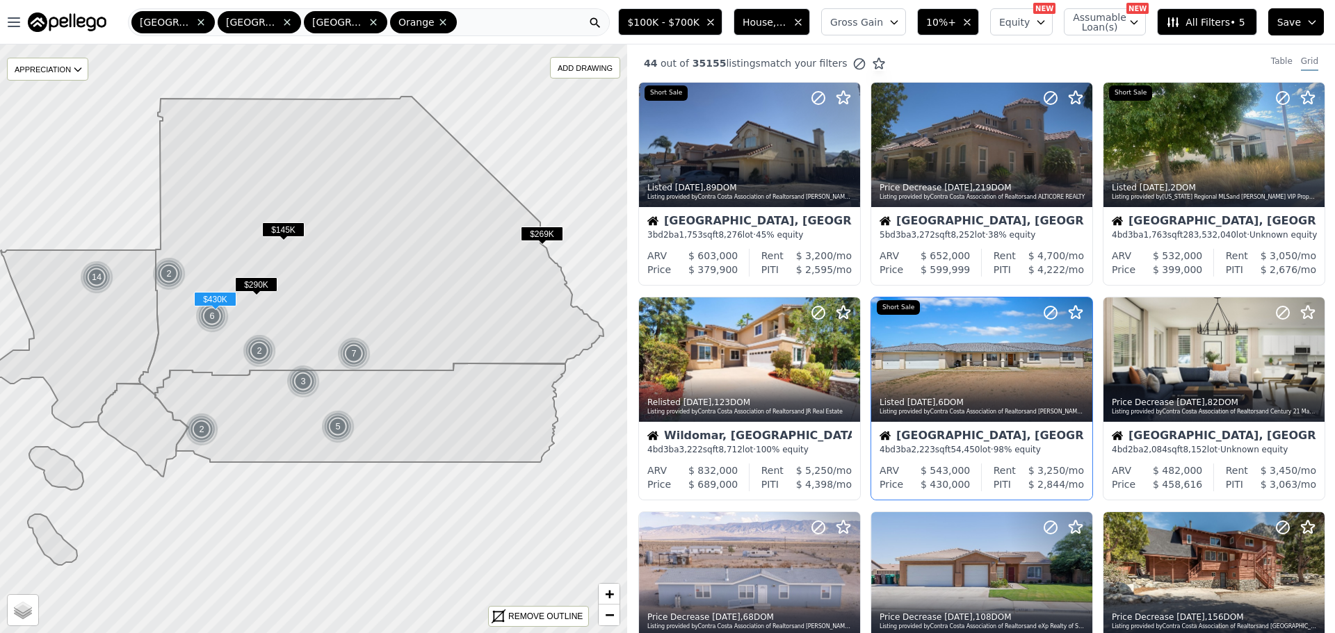
scroll to position [463, 0]
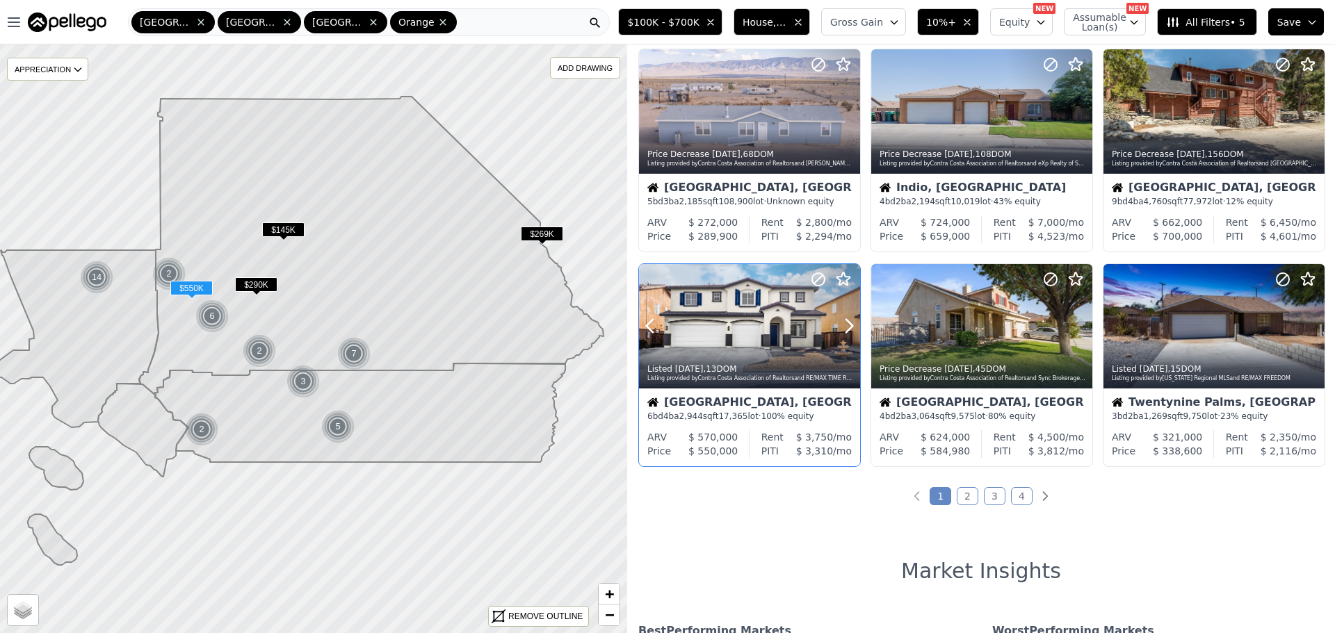
click at [794, 344] on div at bounding box center [749, 356] width 221 height 25
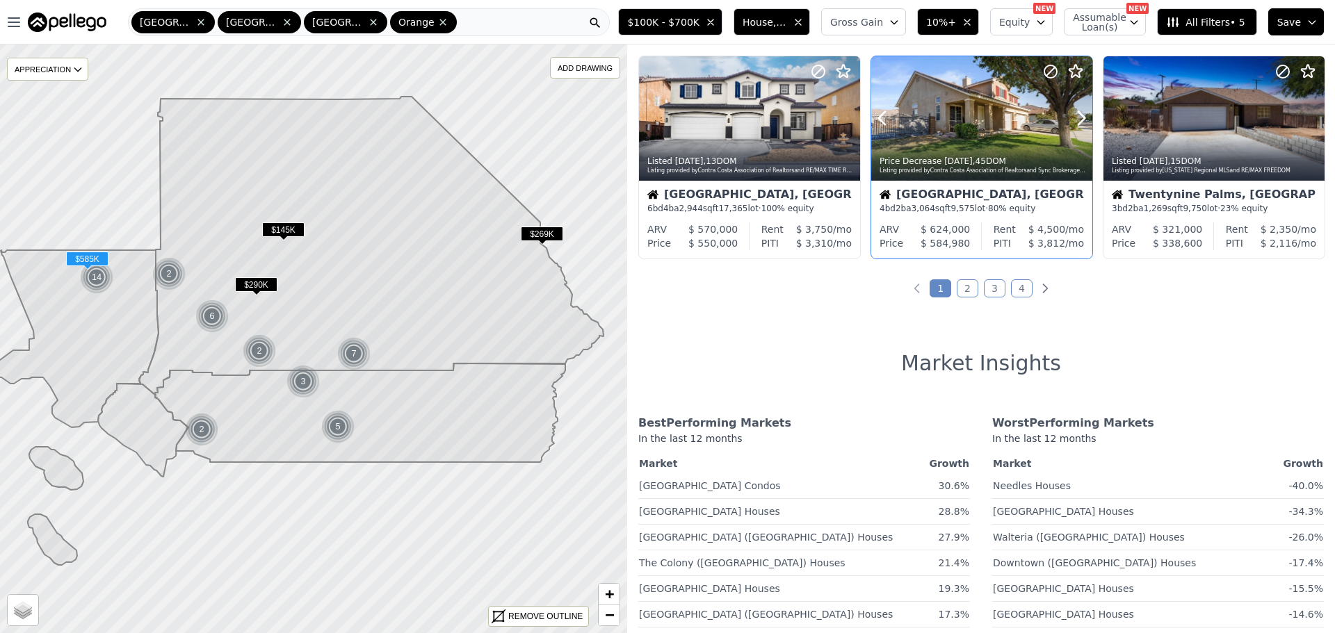
scroll to position [695, 0]
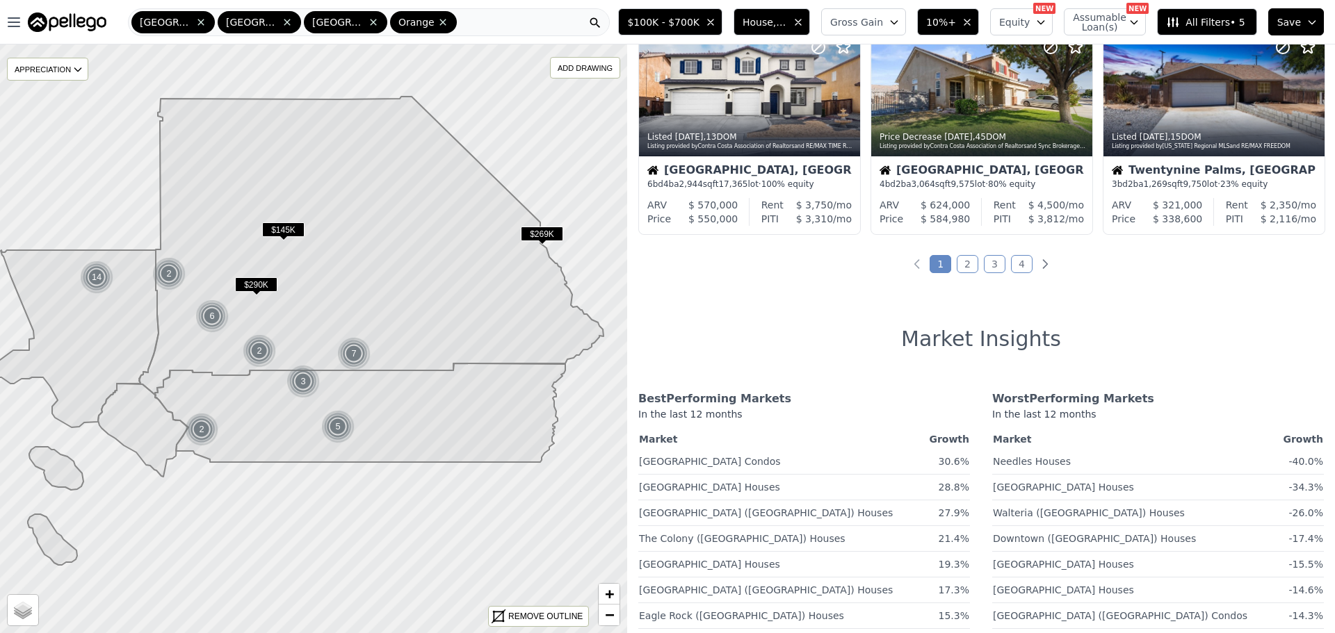
click at [963, 270] on link "2" at bounding box center [967, 264] width 22 height 18
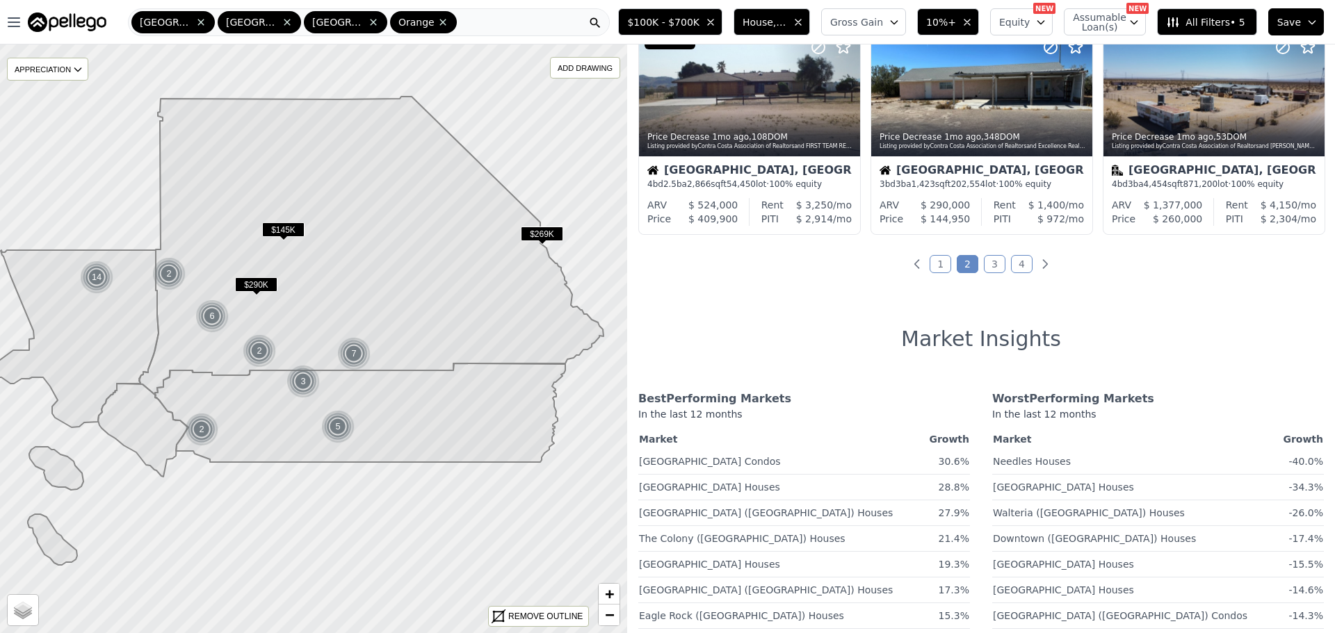
click at [984, 260] on link "3" at bounding box center [995, 264] width 22 height 18
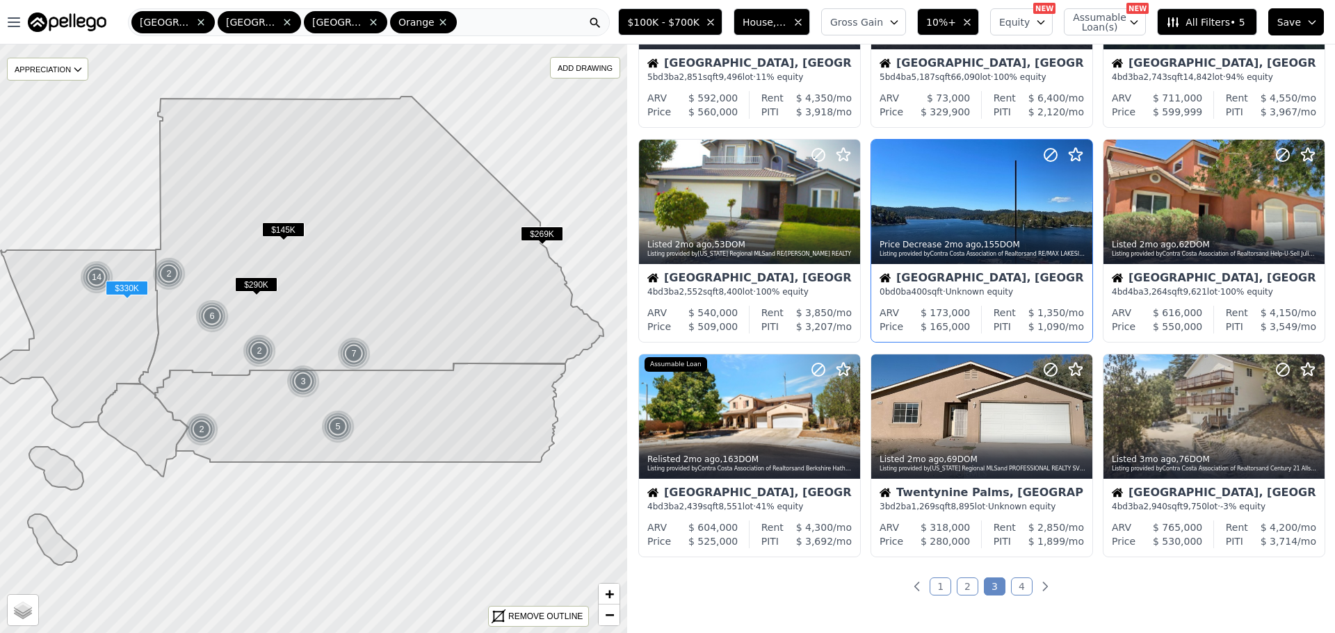
scroll to position [464, 0]
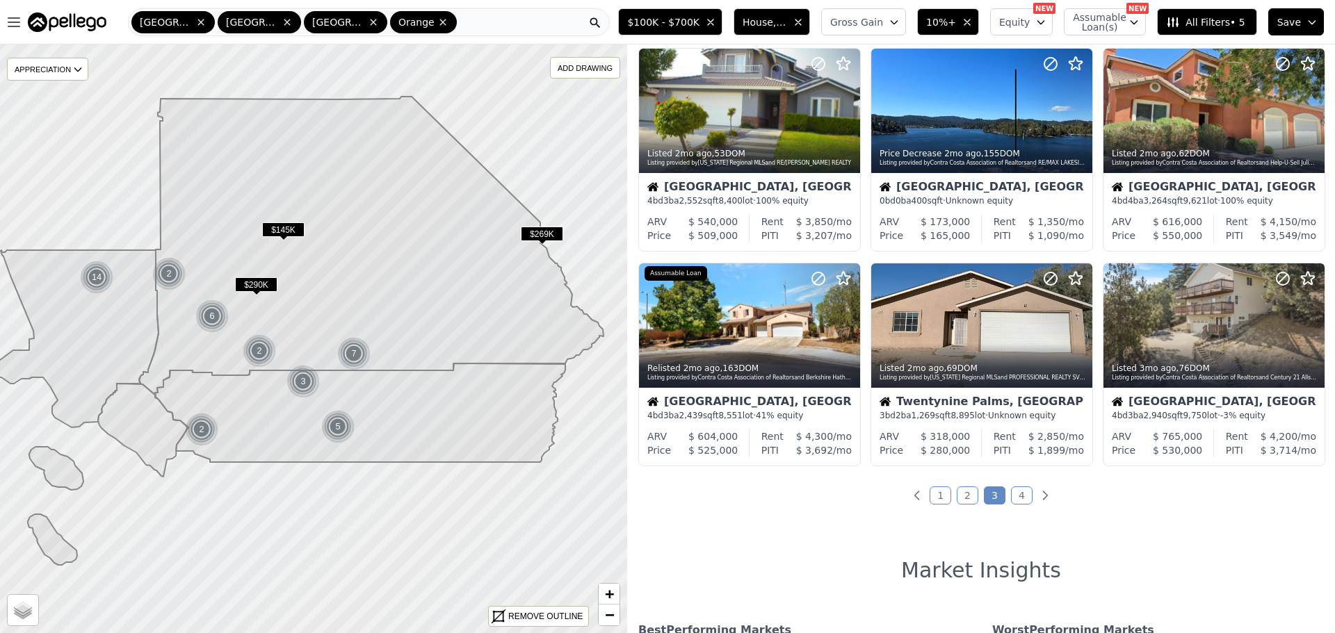
click at [1013, 494] on link "4" at bounding box center [1022, 496] width 22 height 18
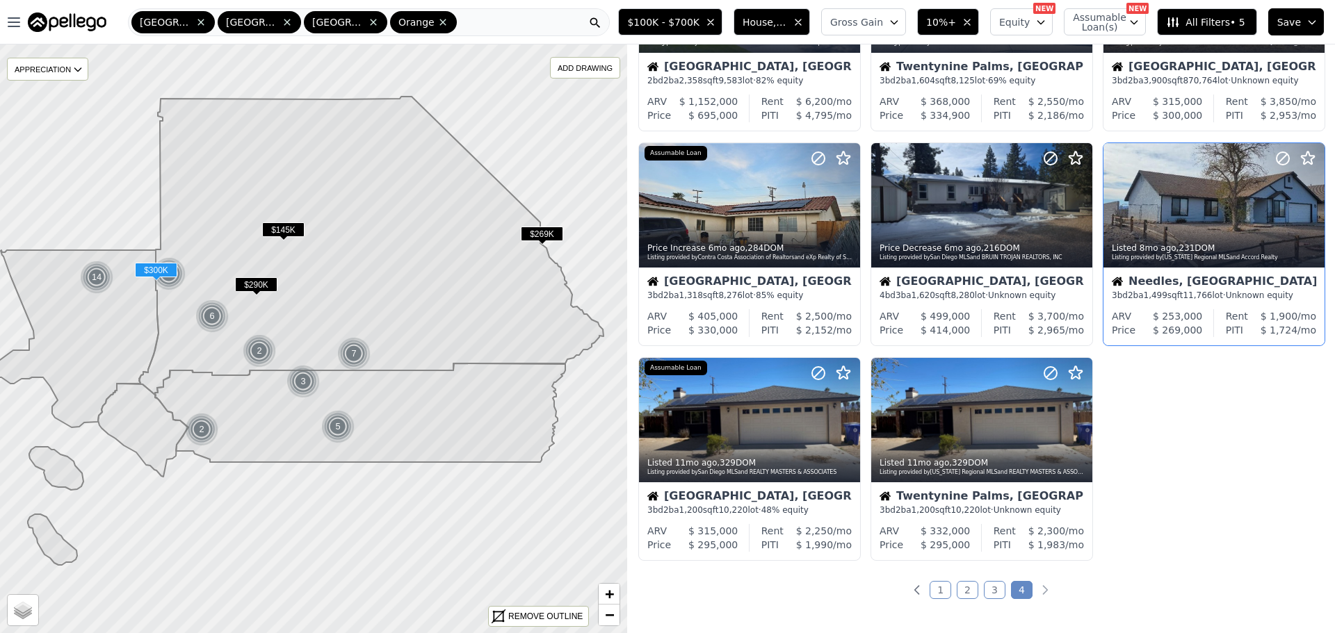
scroll to position [231, 0]
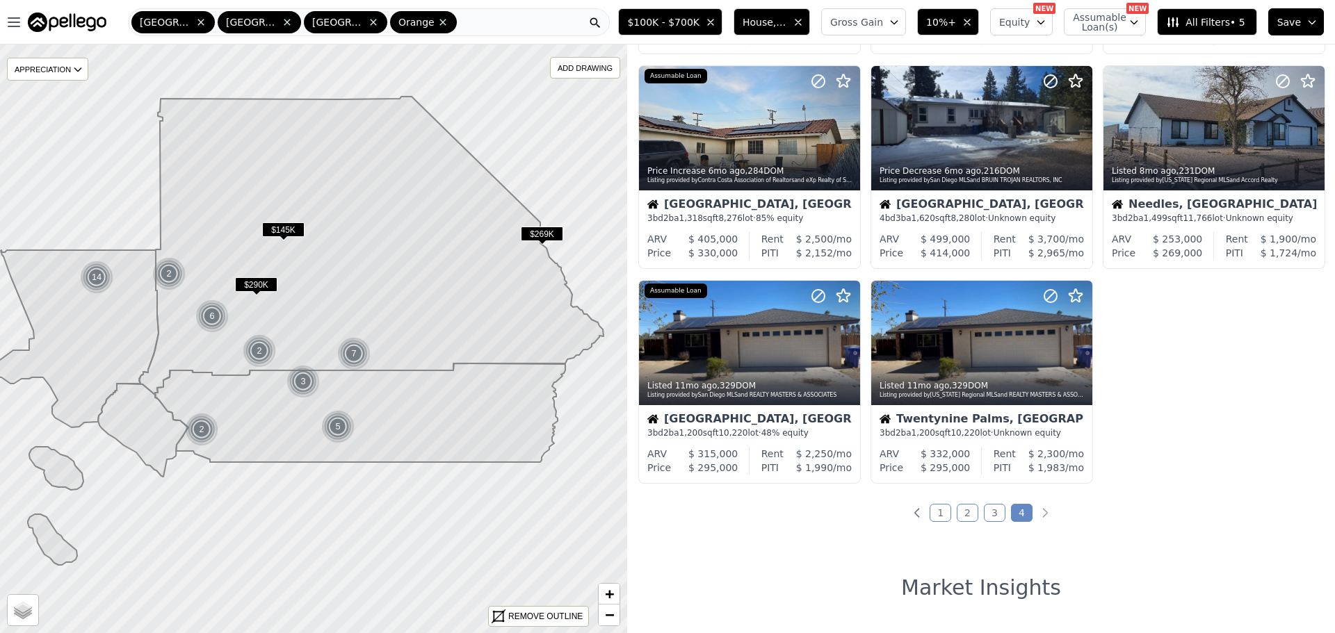
click at [943, 509] on link "1" at bounding box center [940, 513] width 22 height 18
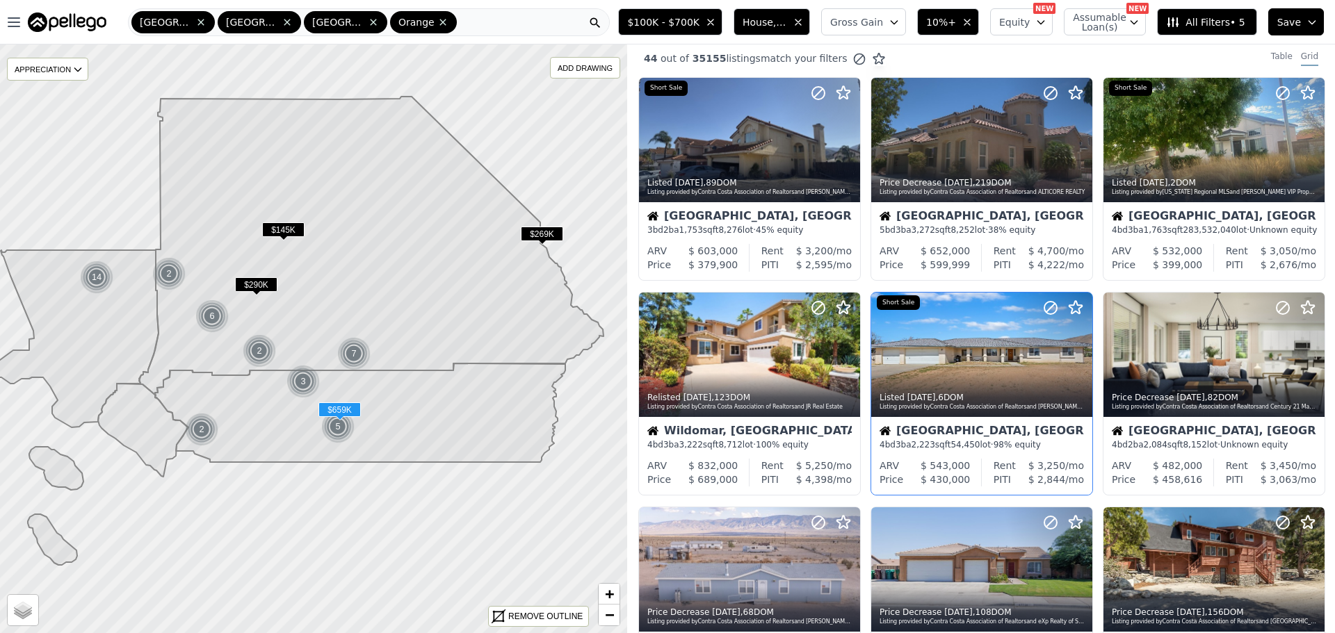
scroll to position [0, 0]
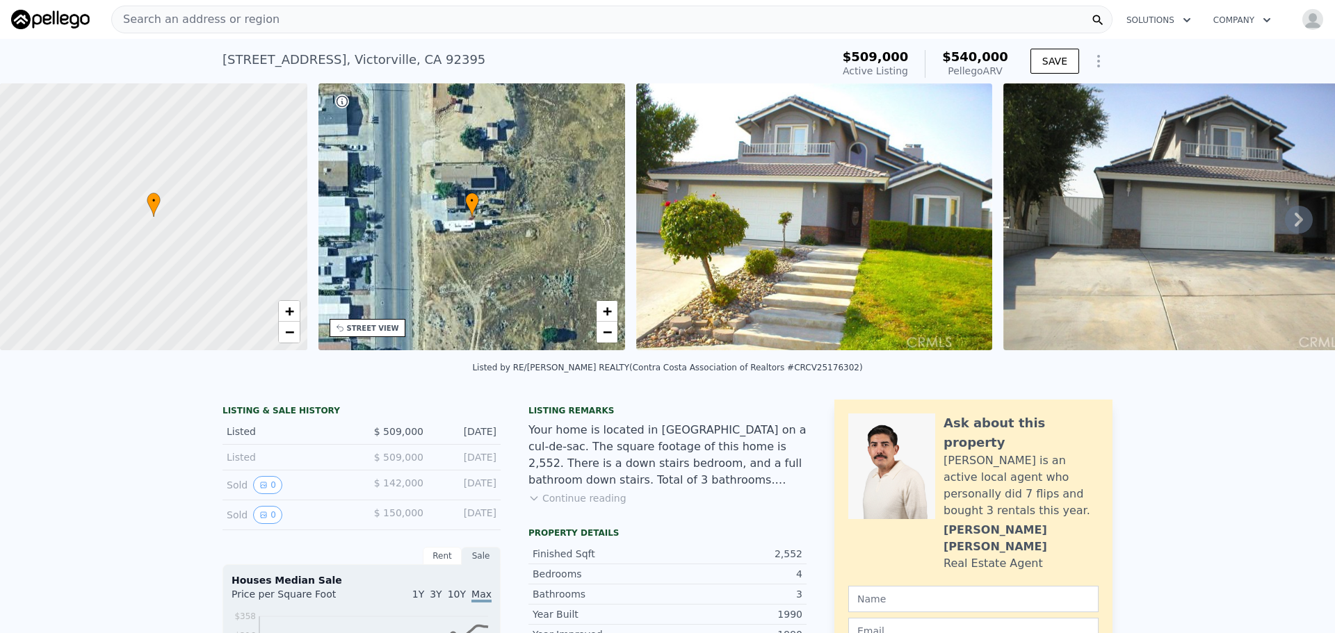
click at [473, 315] on div "• + −" at bounding box center [471, 216] width 307 height 267
click at [1285, 225] on icon at bounding box center [1299, 220] width 28 height 28
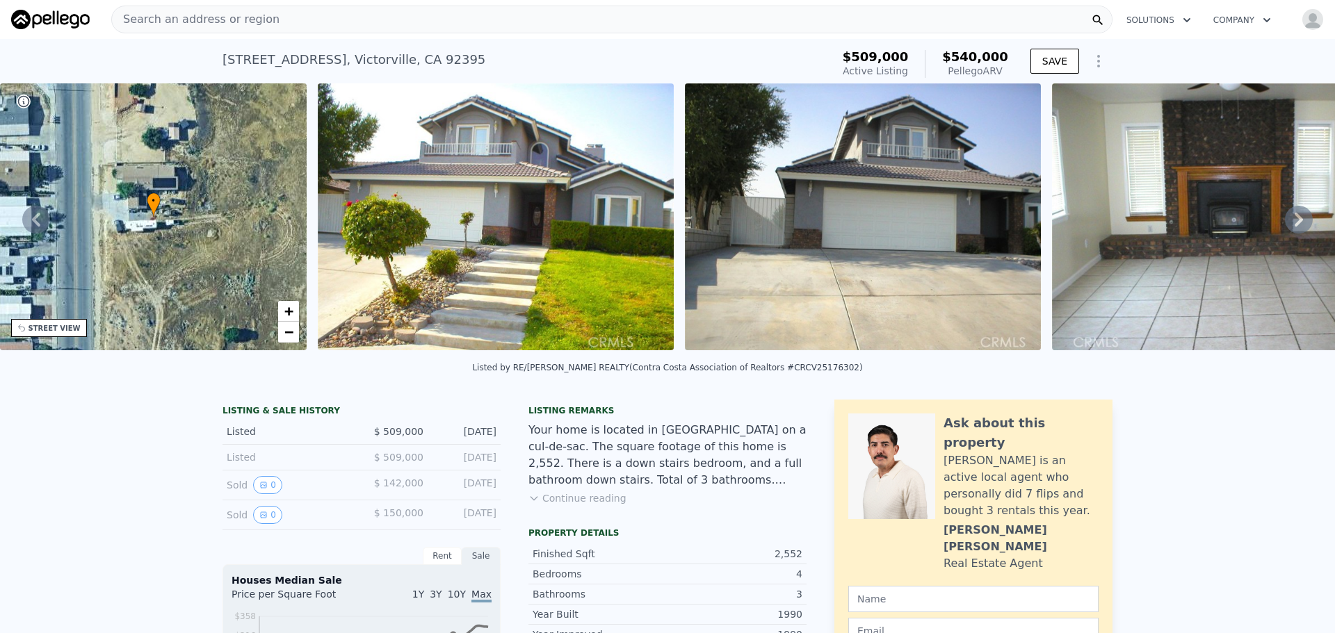
click at [1277, 224] on div "• + − • + − STREET VIEW Loading... SATELLITE VIEW" at bounding box center [667, 219] width 1335 height 272
click at [1285, 224] on icon at bounding box center [1299, 220] width 28 height 28
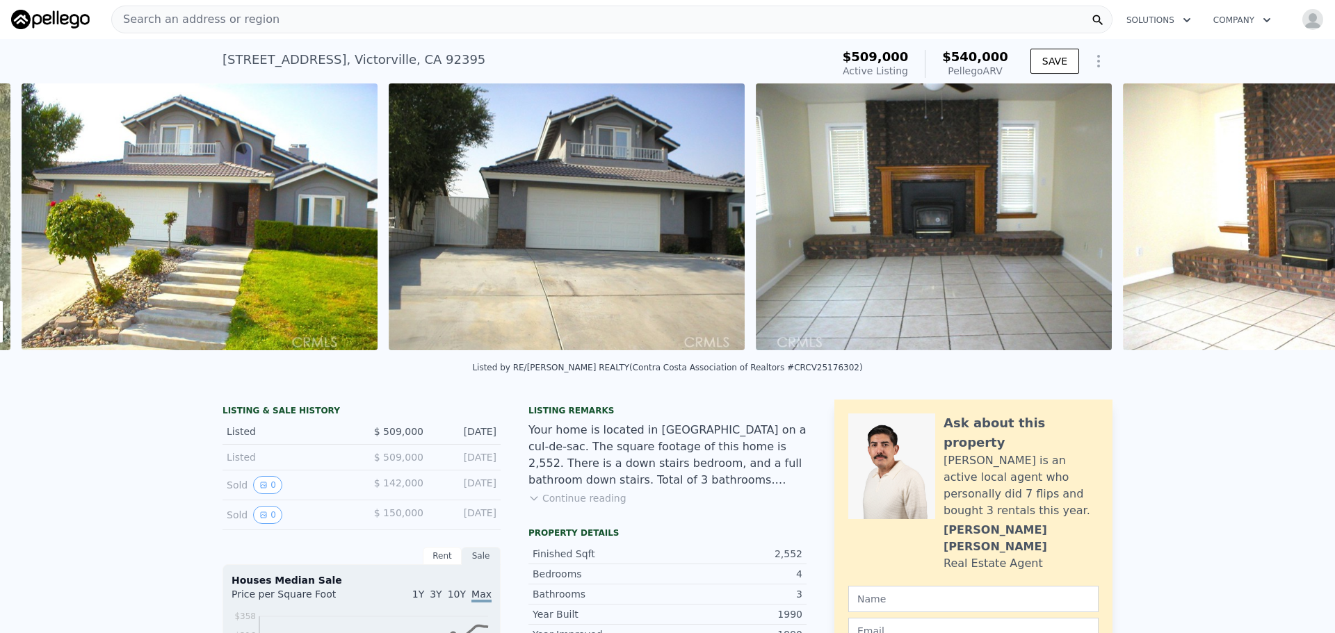
scroll to position [0, 636]
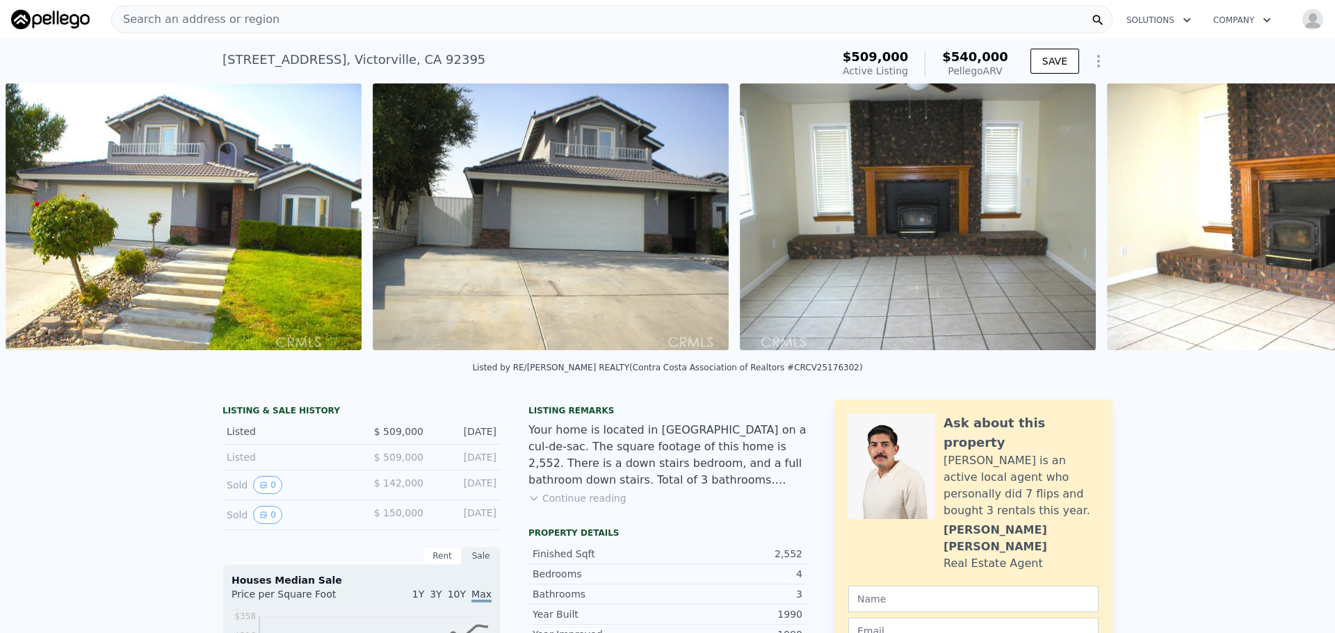
click at [1277, 223] on img at bounding box center [1285, 216] width 356 height 267
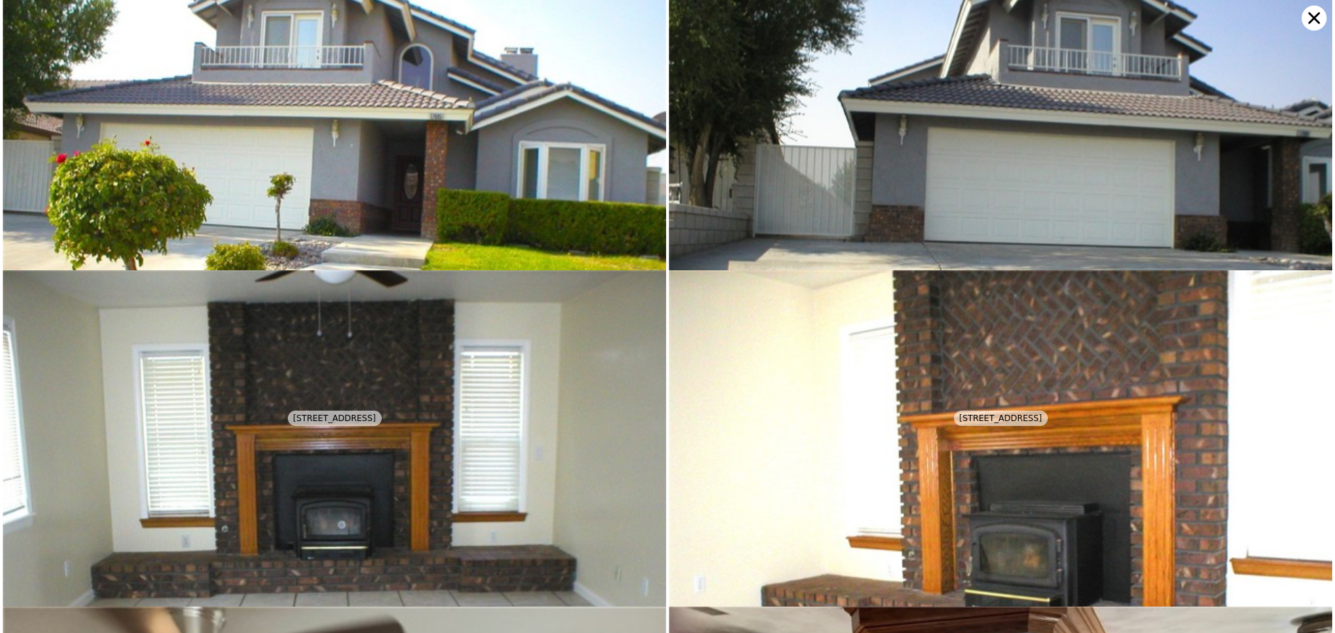
scroll to position [0, 0]
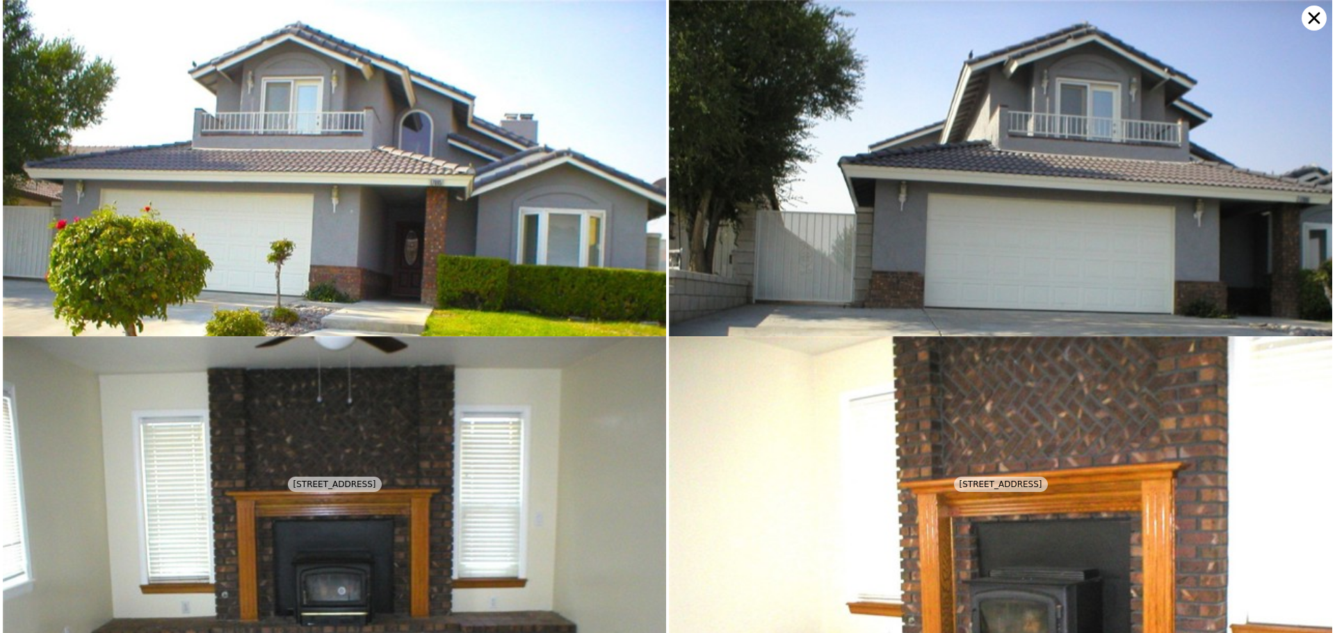
click at [1317, 15] on icon at bounding box center [1314, 19] width 12 height 12
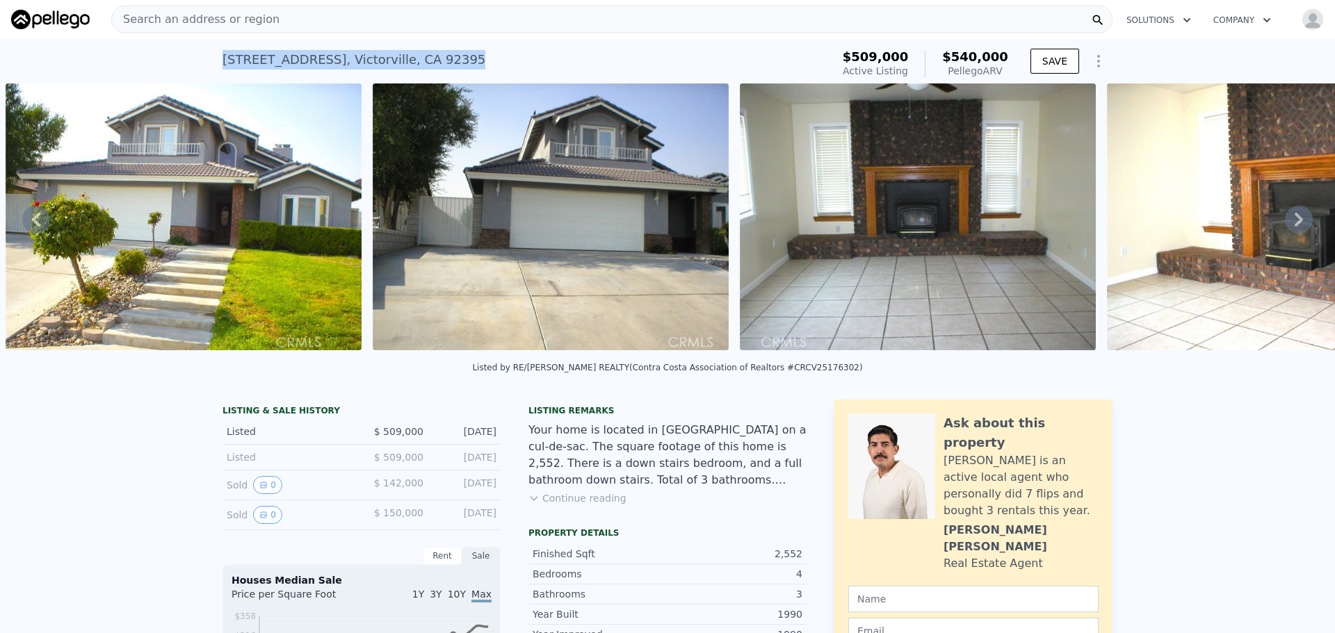
drag, startPoint x: 215, startPoint y: 61, endPoint x: 482, endPoint y: 51, distance: 267.1
click at [482, 51] on div "17895 Cumberland Way , Victorville , CA 92395 Active at $509k (~ARV $540k ) $50…" at bounding box center [667, 61] width 1335 height 44
copy div "17895 Cumberland Way , Victorville , CA 92395"
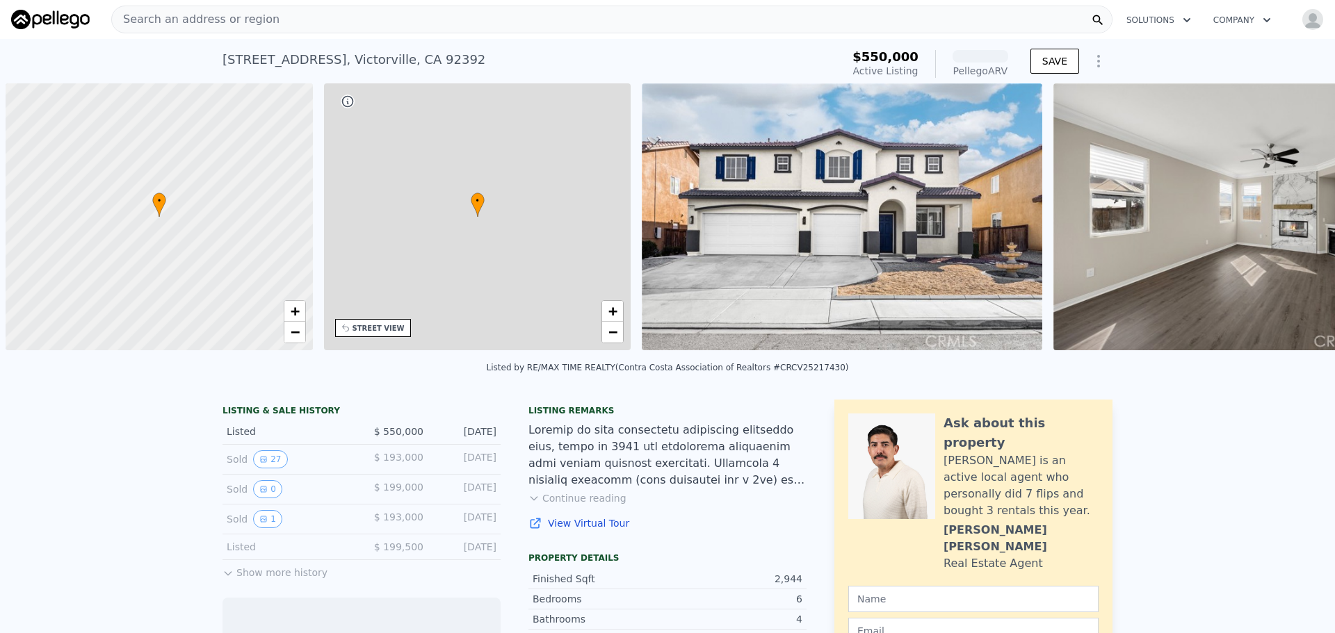
scroll to position [0, 6]
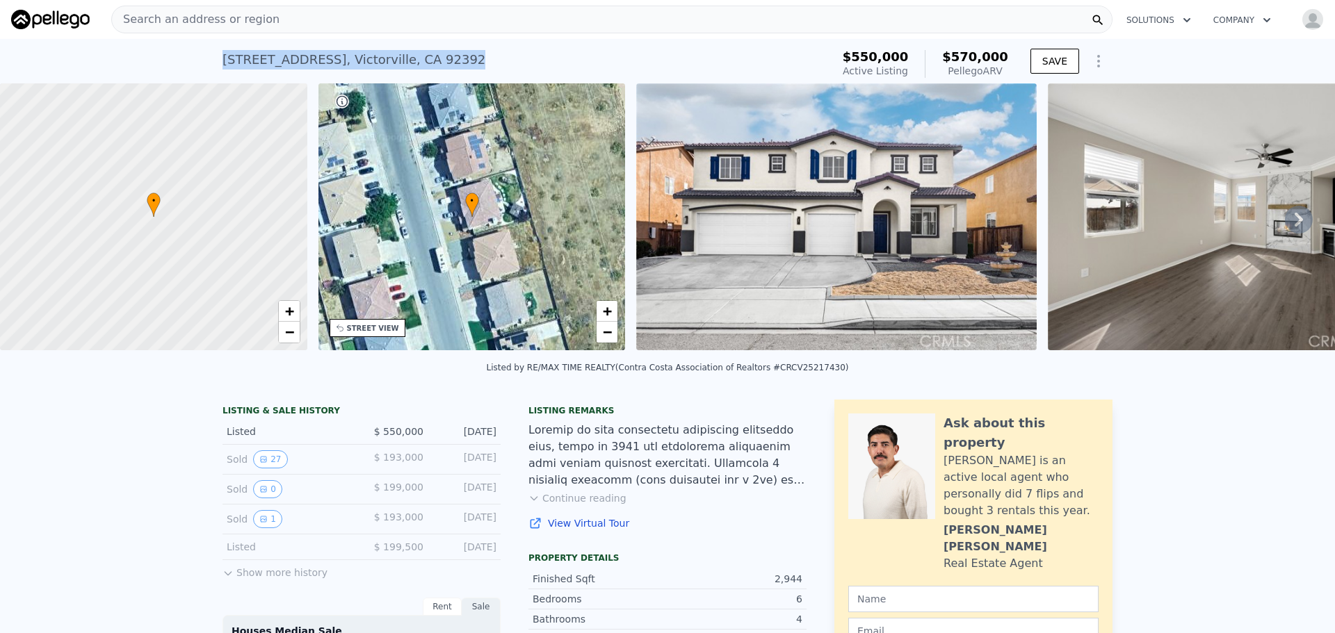
drag, startPoint x: 268, startPoint y: 49, endPoint x: 490, endPoint y: 49, distance: 222.4
click at [490, 49] on div "13653 Mayflower St , Victorville , CA 92392 Active at $550k (~ARV $570k ) $550,…" at bounding box center [667, 61] width 1335 height 44
copy div "13653 Mayflower St , Victorville , CA 92392"
